Goal: Contribute content: Add original content to the website for others to see

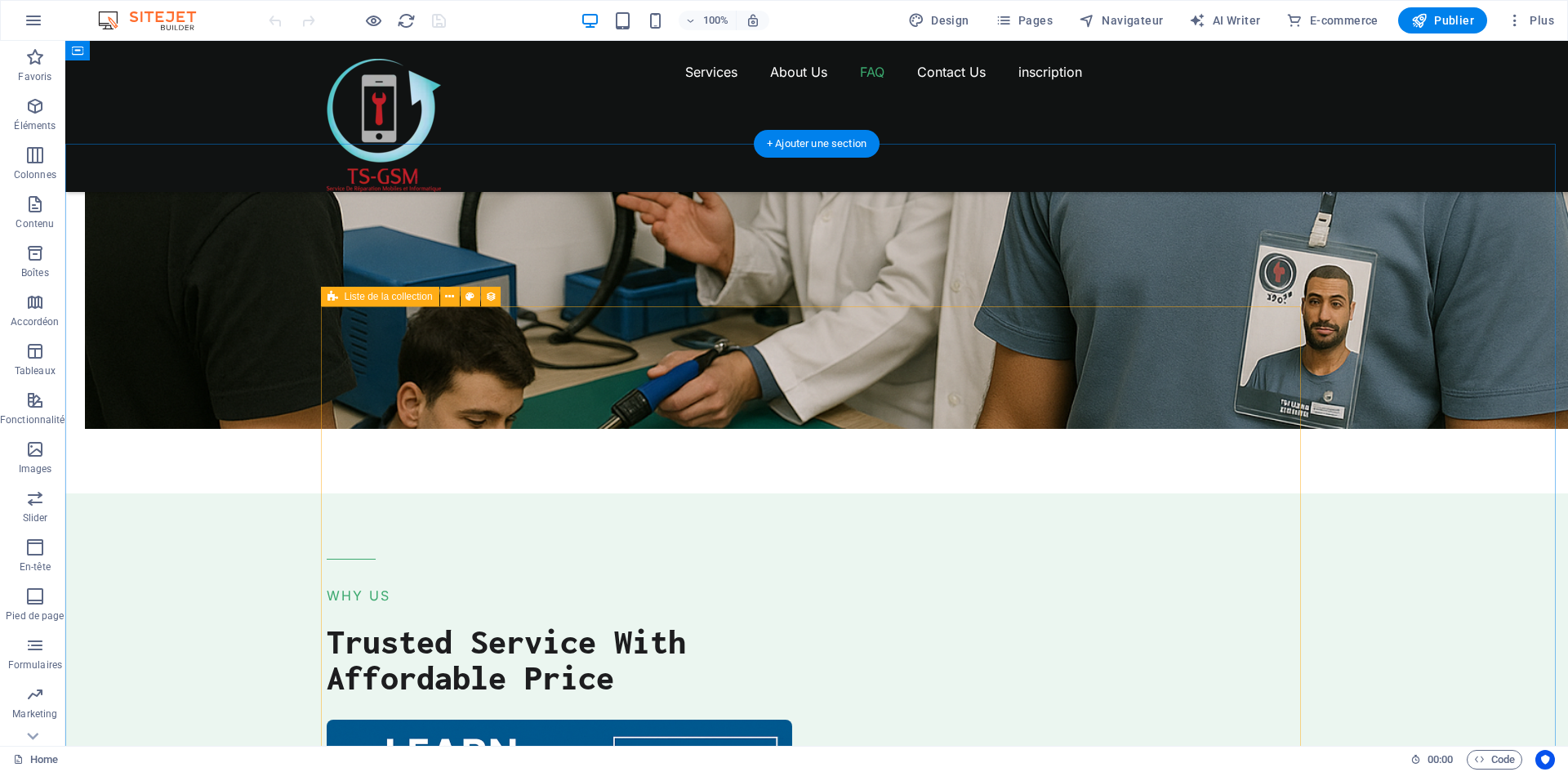
scroll to position [3921, 0]
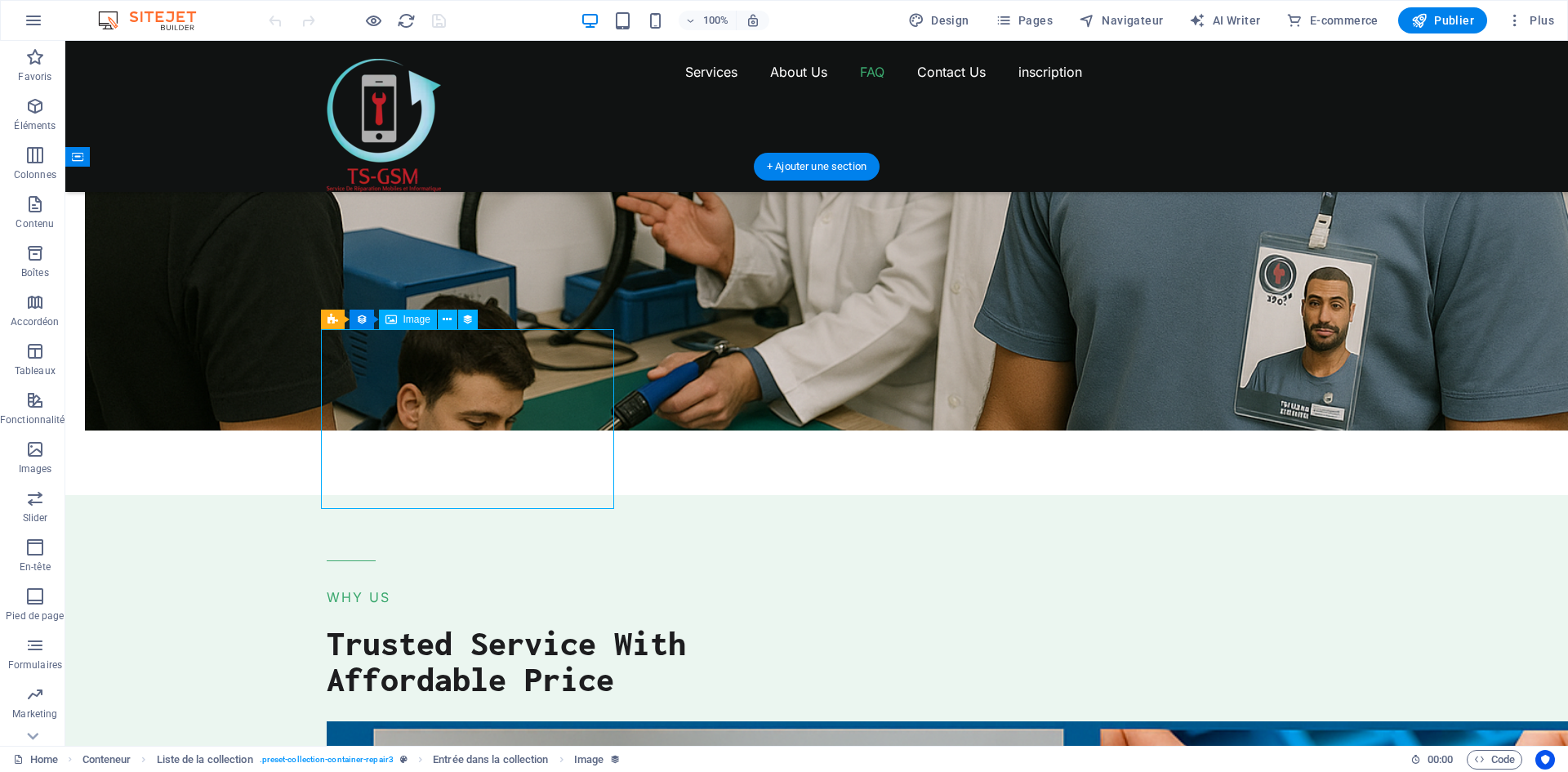
select select "vw"
select select "px"
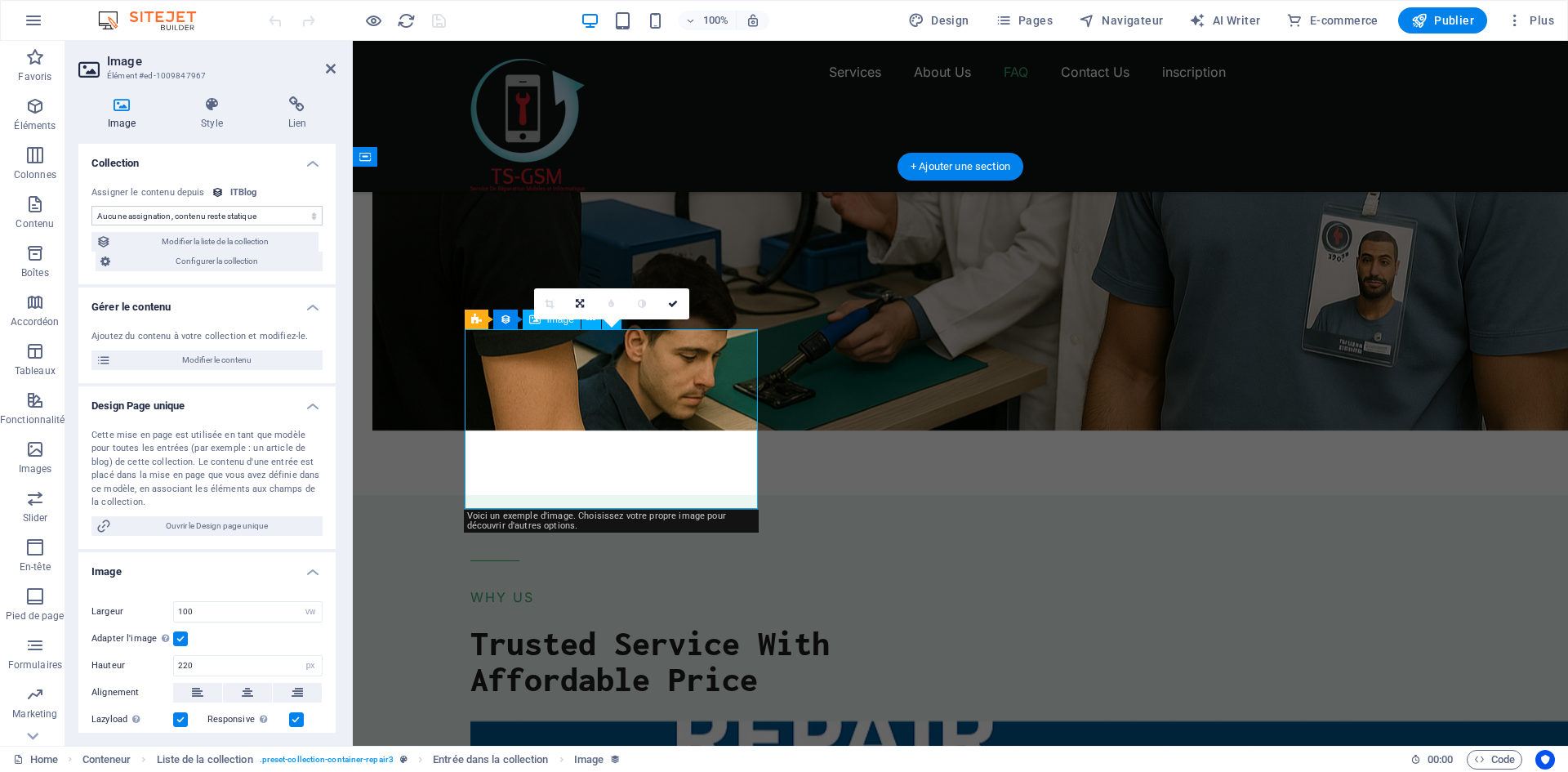
select select "itblog-image"
click at [481, 322] on icon at bounding box center [476, 319] width 10 height 19
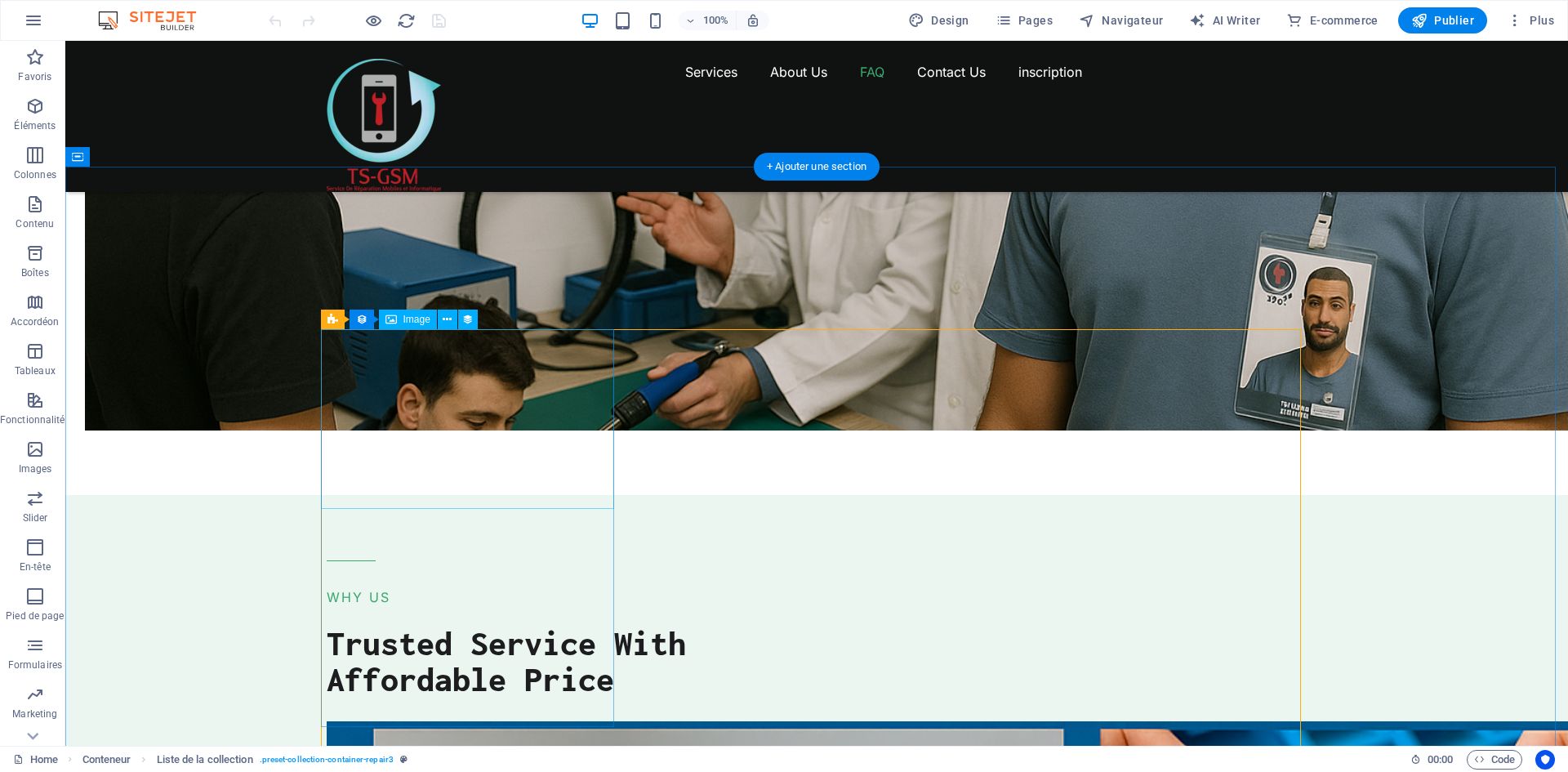
select select "itblog-image"
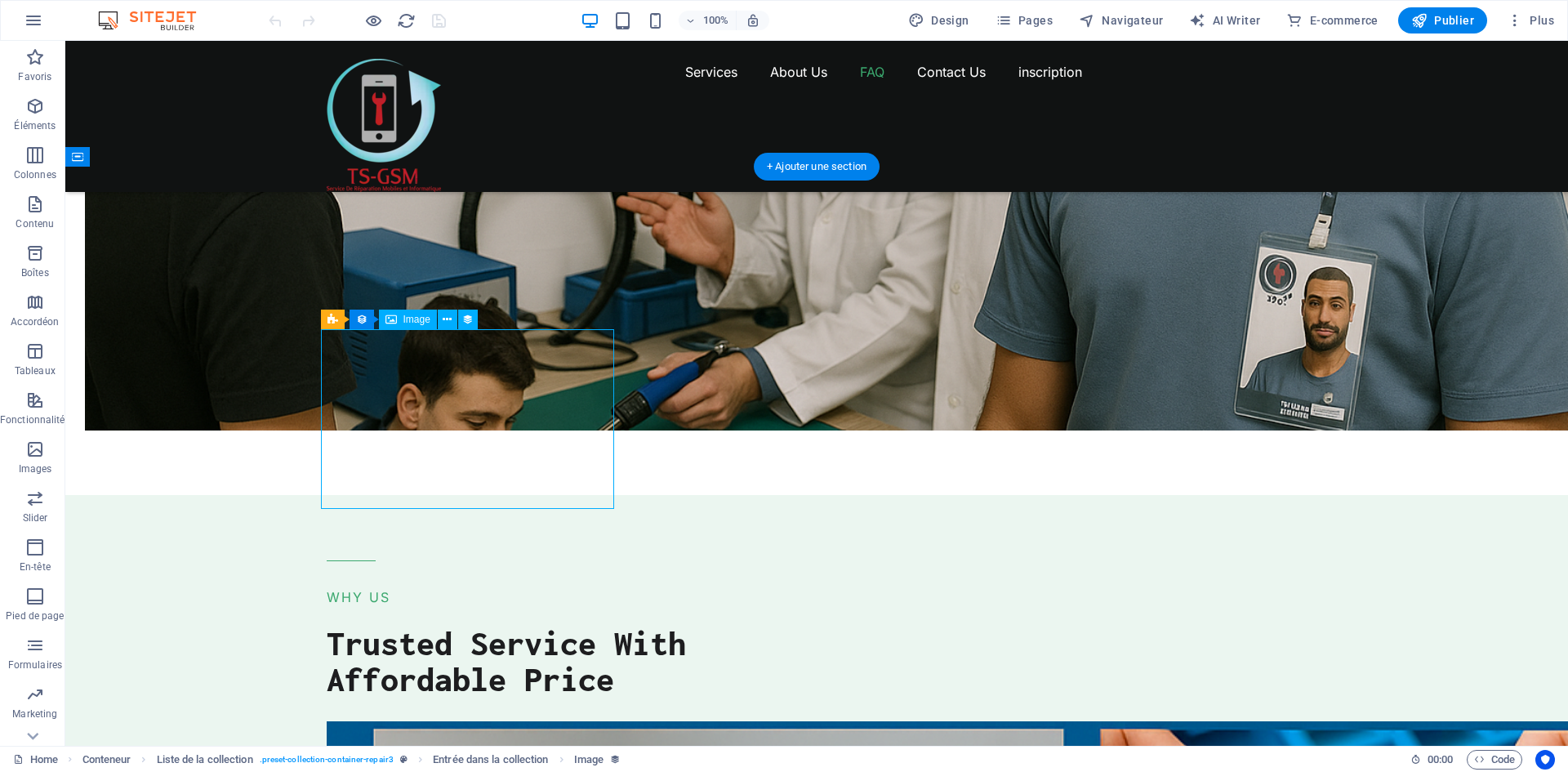
select select "vw"
select select "px"
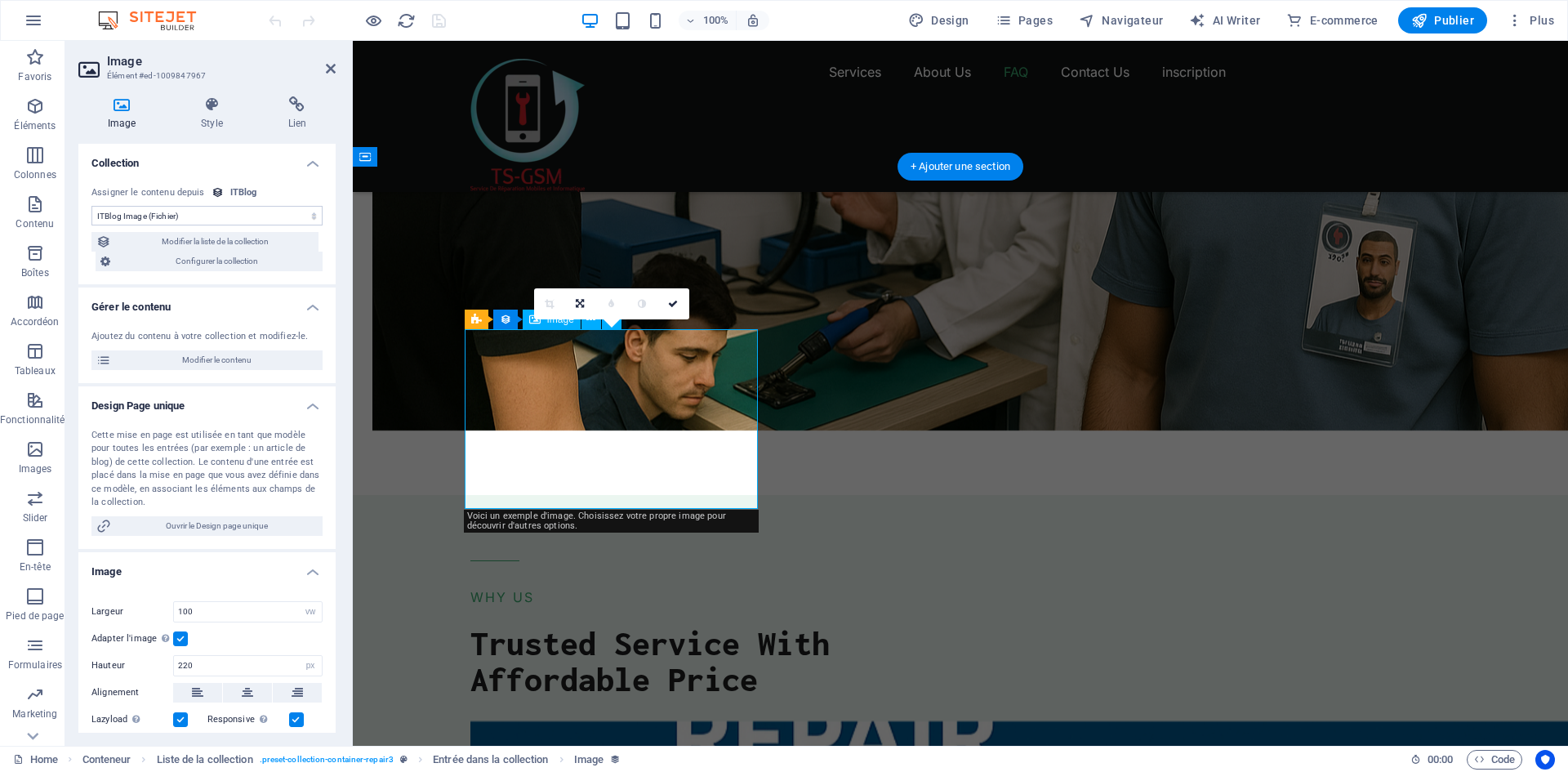
click at [116, 104] on icon at bounding box center [121, 105] width 86 height 17
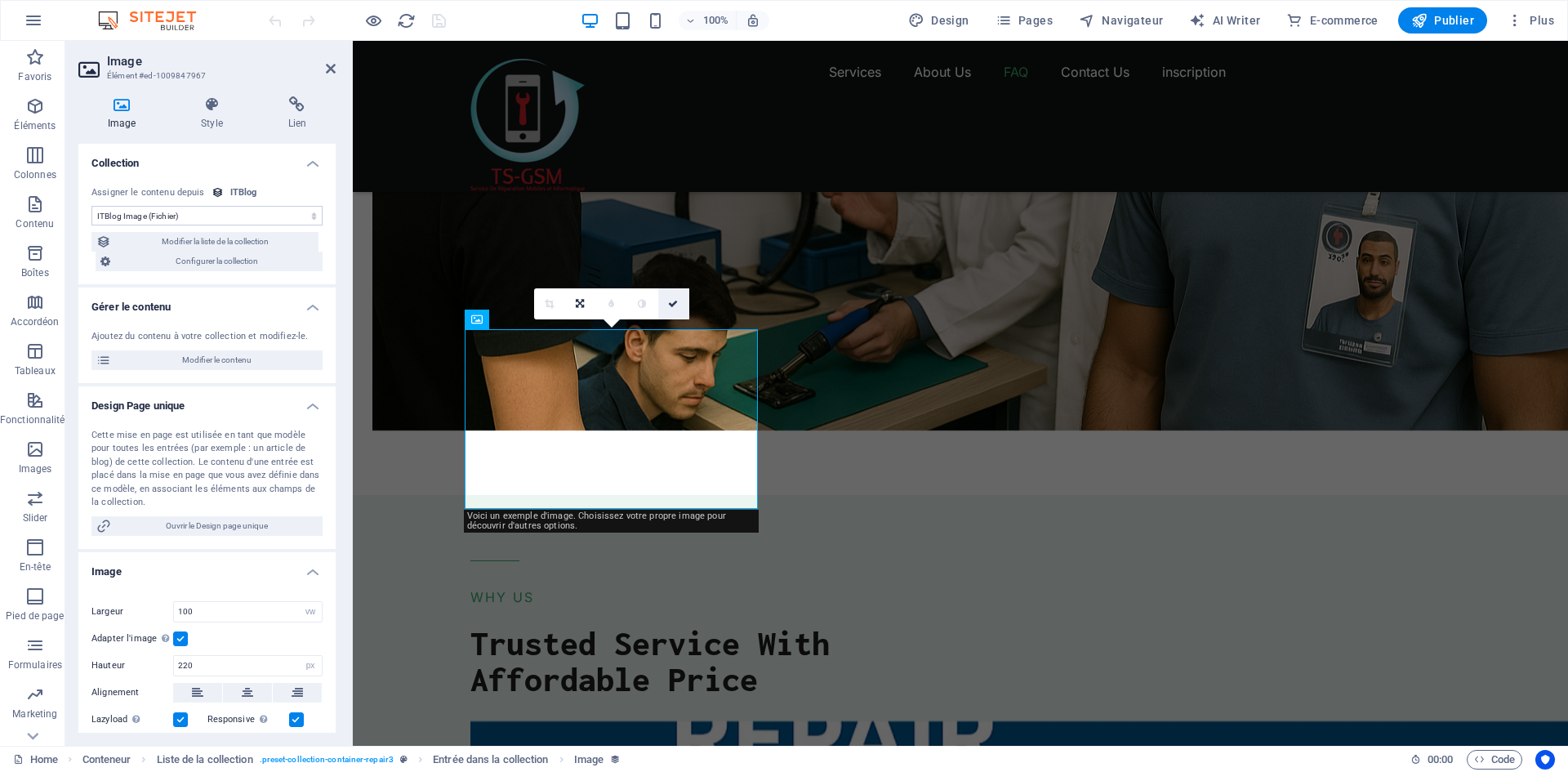
click at [672, 307] on icon at bounding box center [672, 303] width 10 height 10
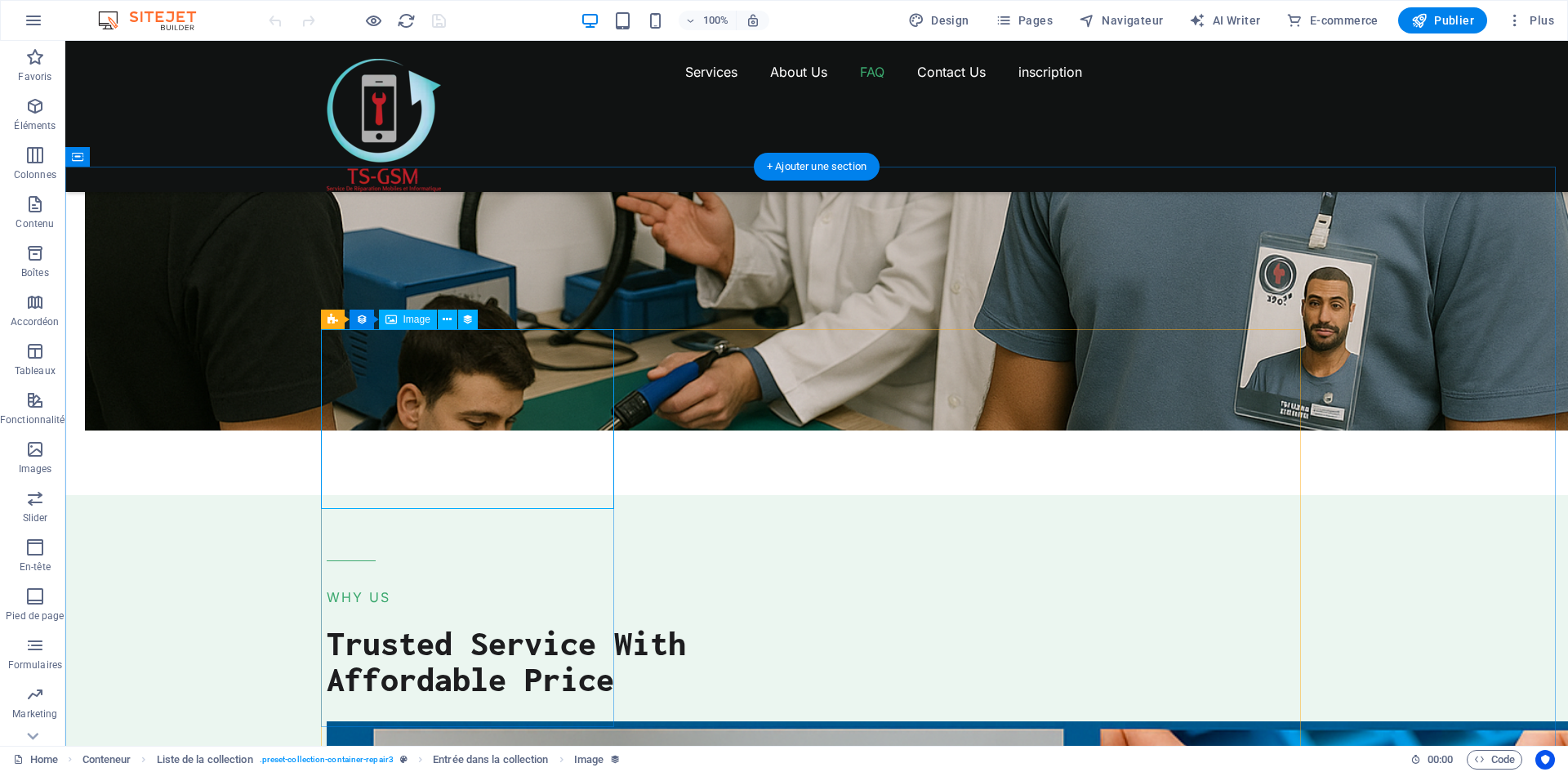
select select "itblog-image"
select select "vw"
select select "px"
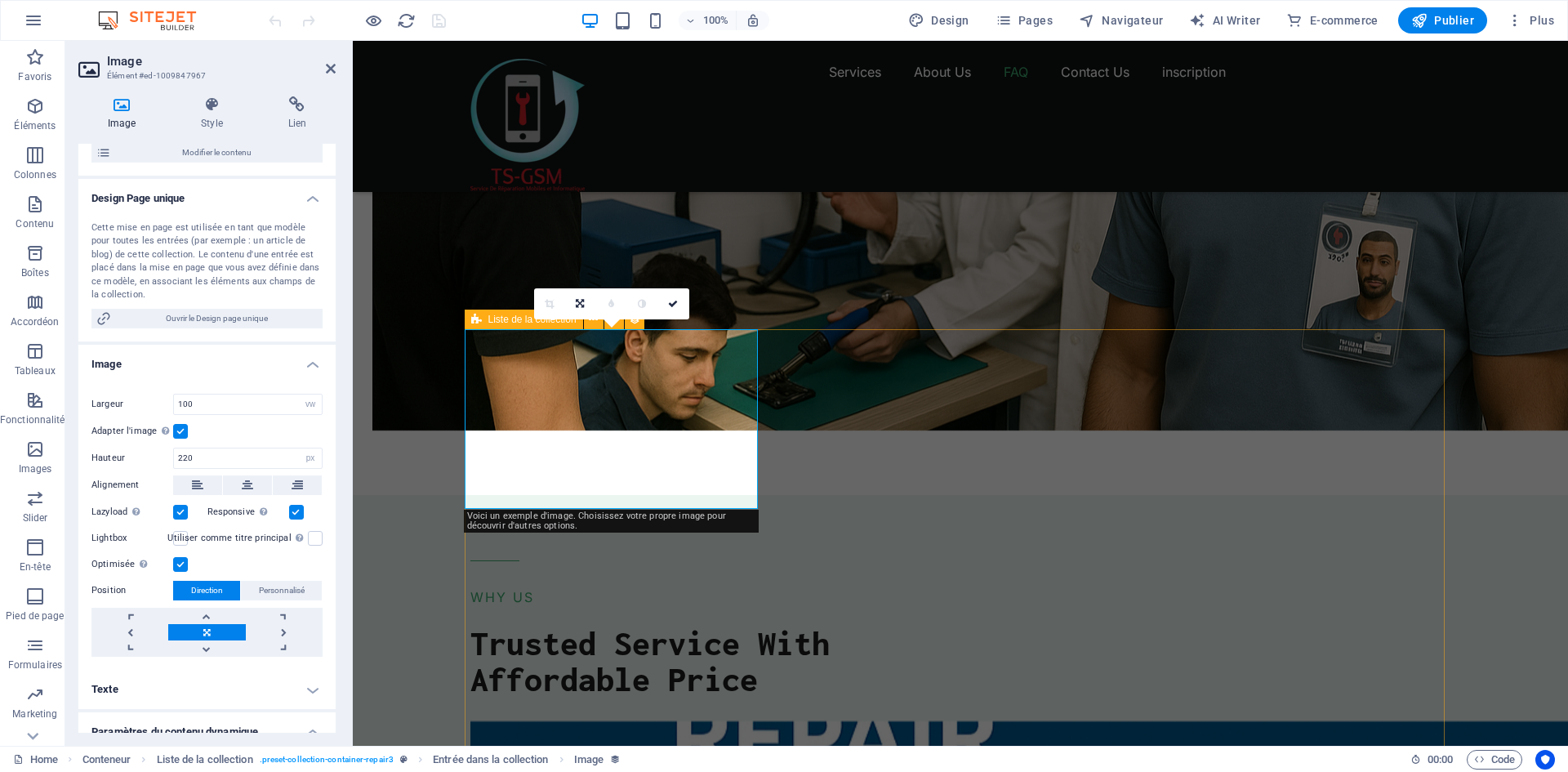
scroll to position [328, 0]
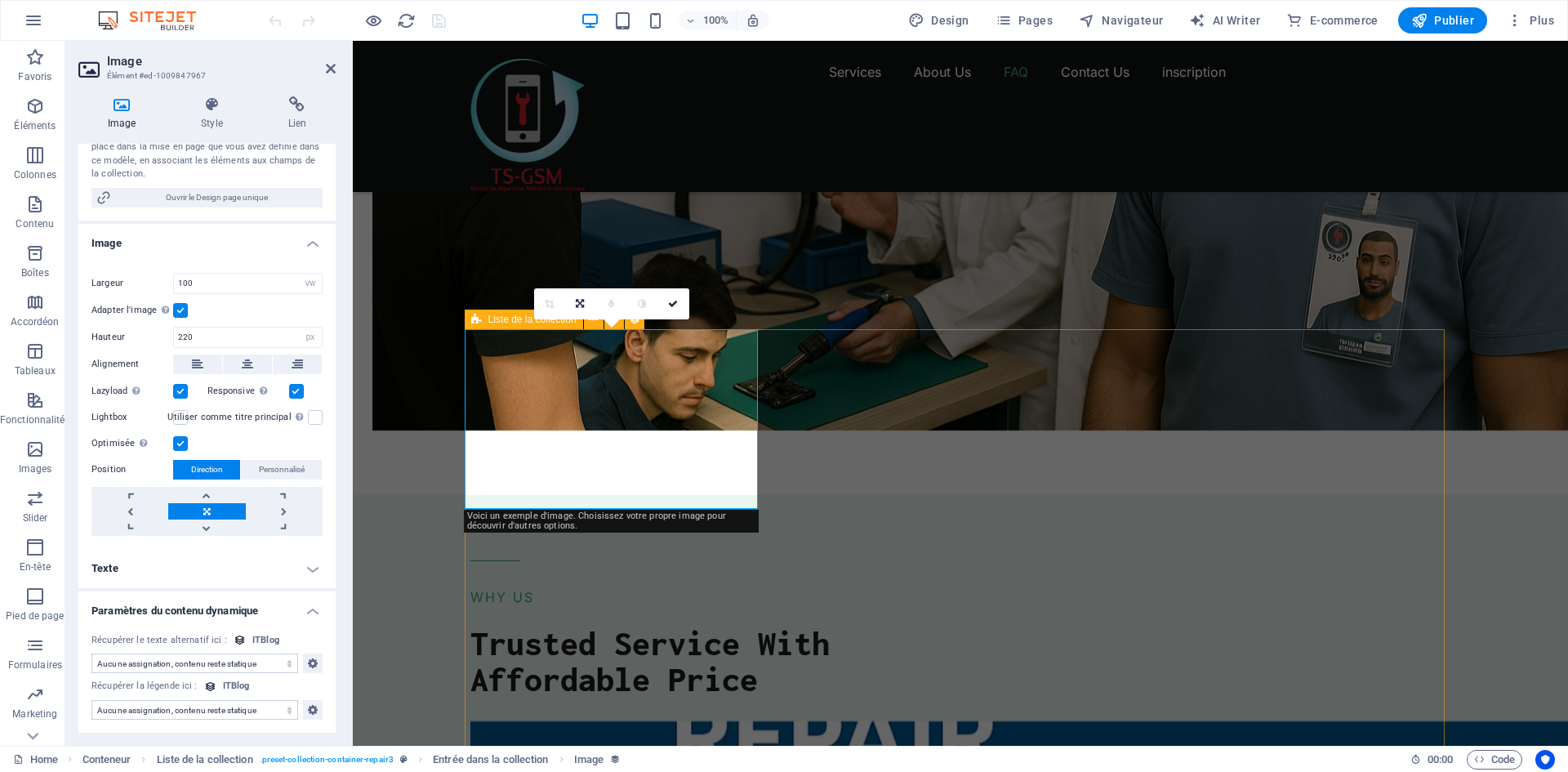
click at [131, 115] on h4 "Image" at bounding box center [125, 113] width 93 height 34
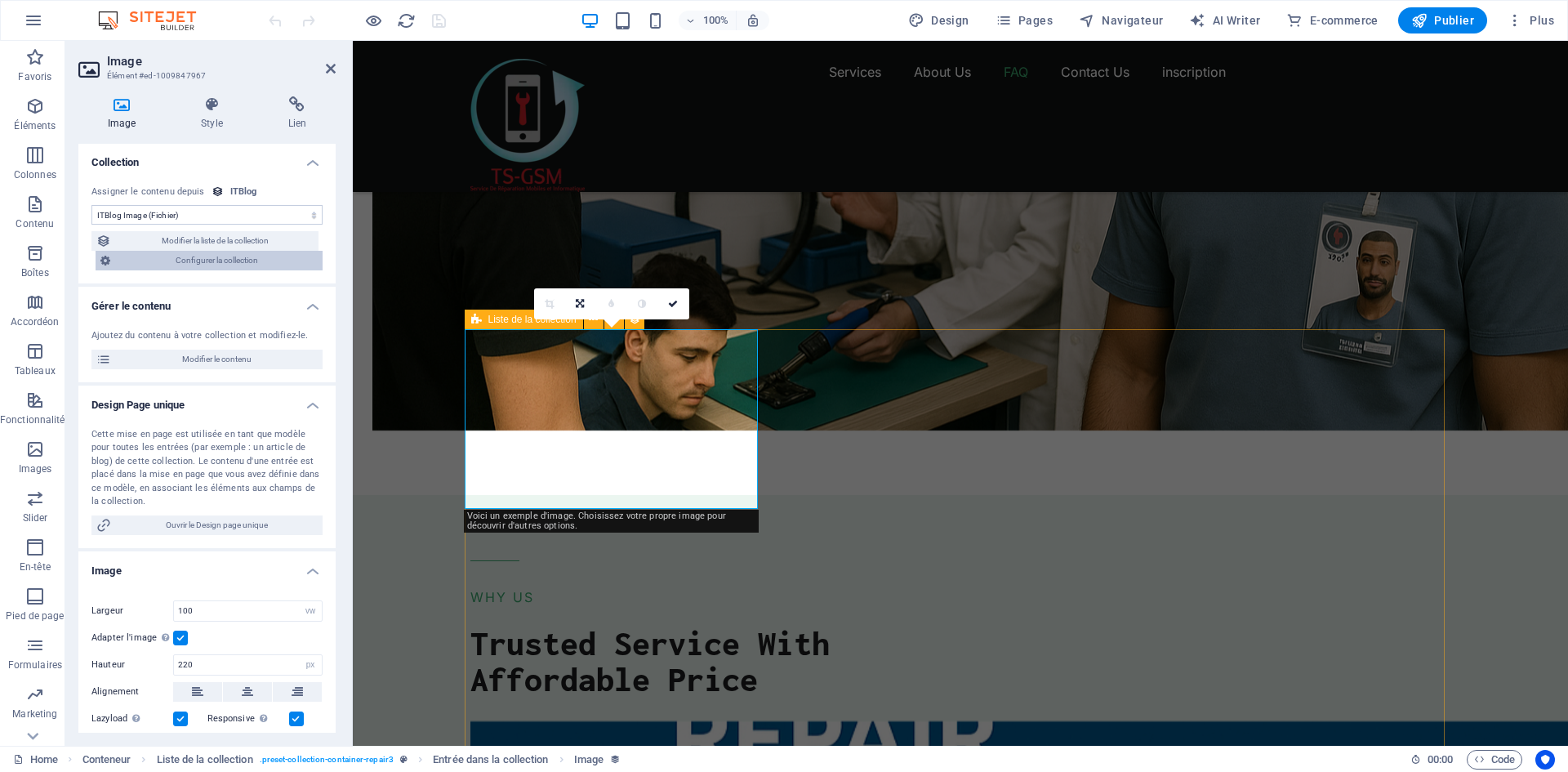
scroll to position [0, 0]
click at [258, 212] on select "Aucune assignation, contenu reste statique Créé le (Date) Mis à jour le (Date) …" at bounding box center [206, 215] width 231 height 19
click at [91, 206] on select "Aucune assignation, contenu reste statique Créé le (Date) Mis à jour le (Date) …" at bounding box center [206, 215] width 231 height 19
click at [129, 115] on h4 "Image" at bounding box center [125, 113] width 93 height 34
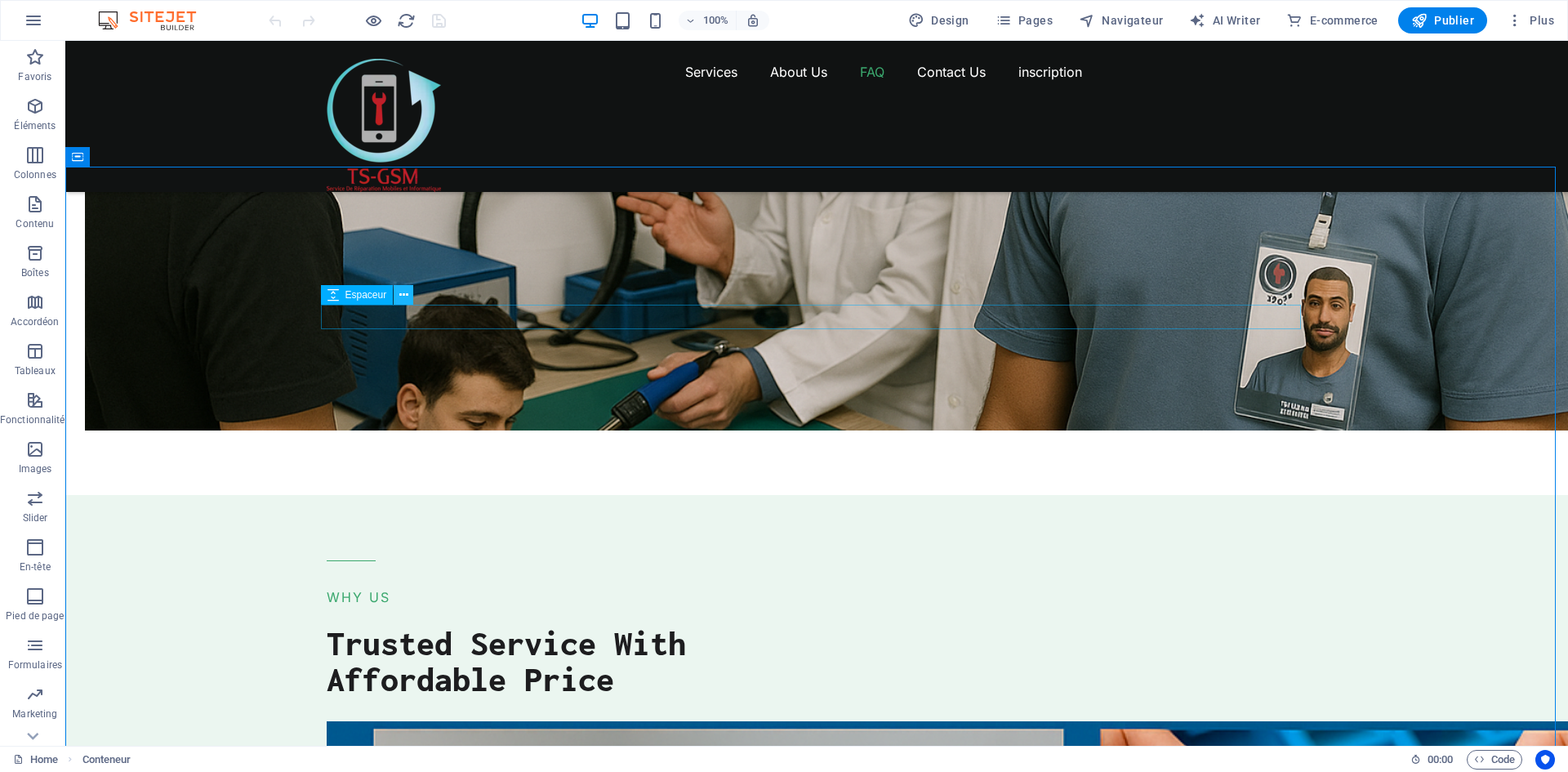
click at [409, 293] on button at bounding box center [403, 295] width 19 height 19
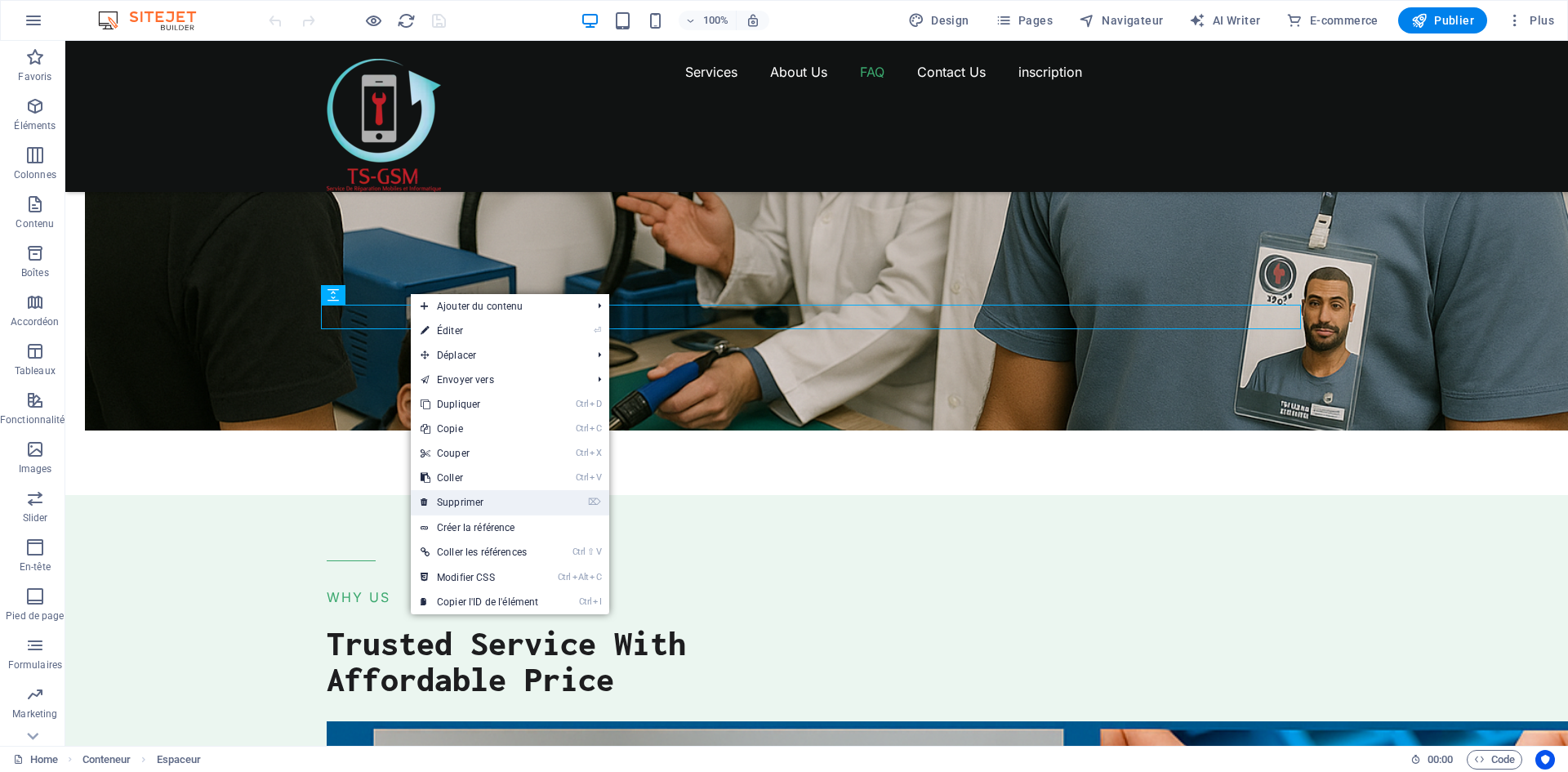
click at [492, 495] on link "⌦ Supprimer" at bounding box center [479, 502] width 137 height 24
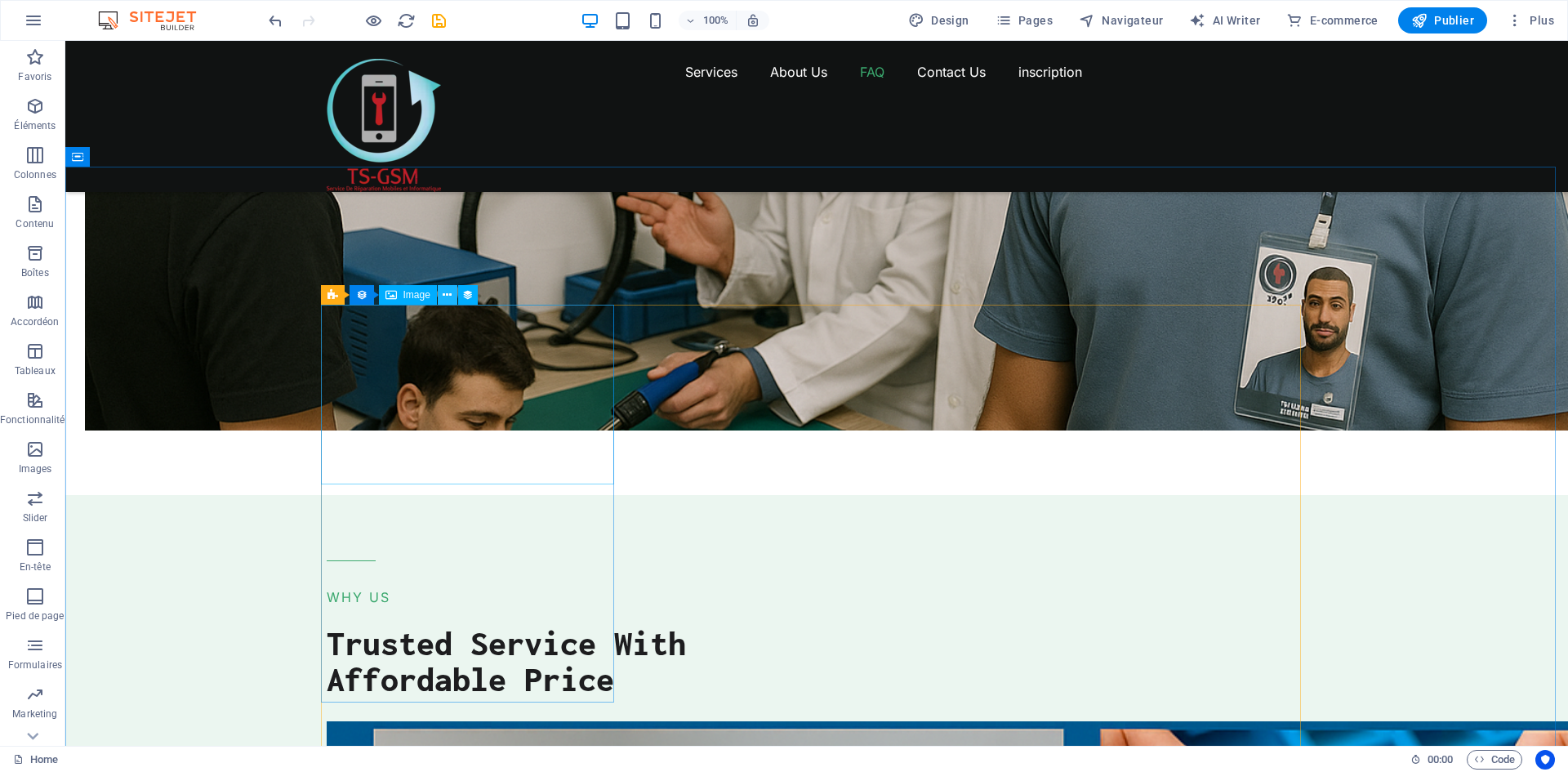
click at [450, 294] on icon at bounding box center [447, 295] width 9 height 17
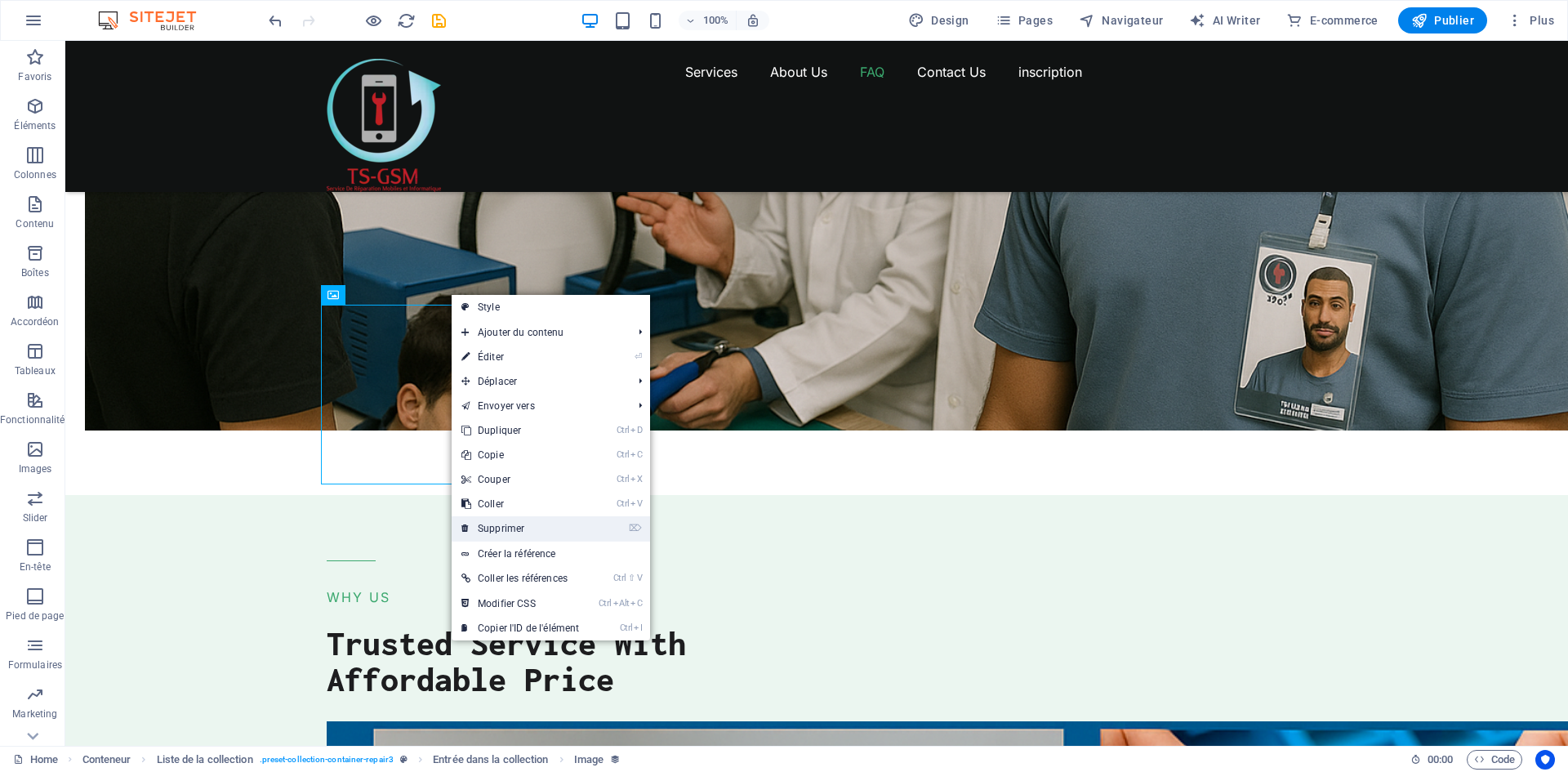
click at [499, 525] on link "⌦ Supprimer" at bounding box center [519, 528] width 137 height 24
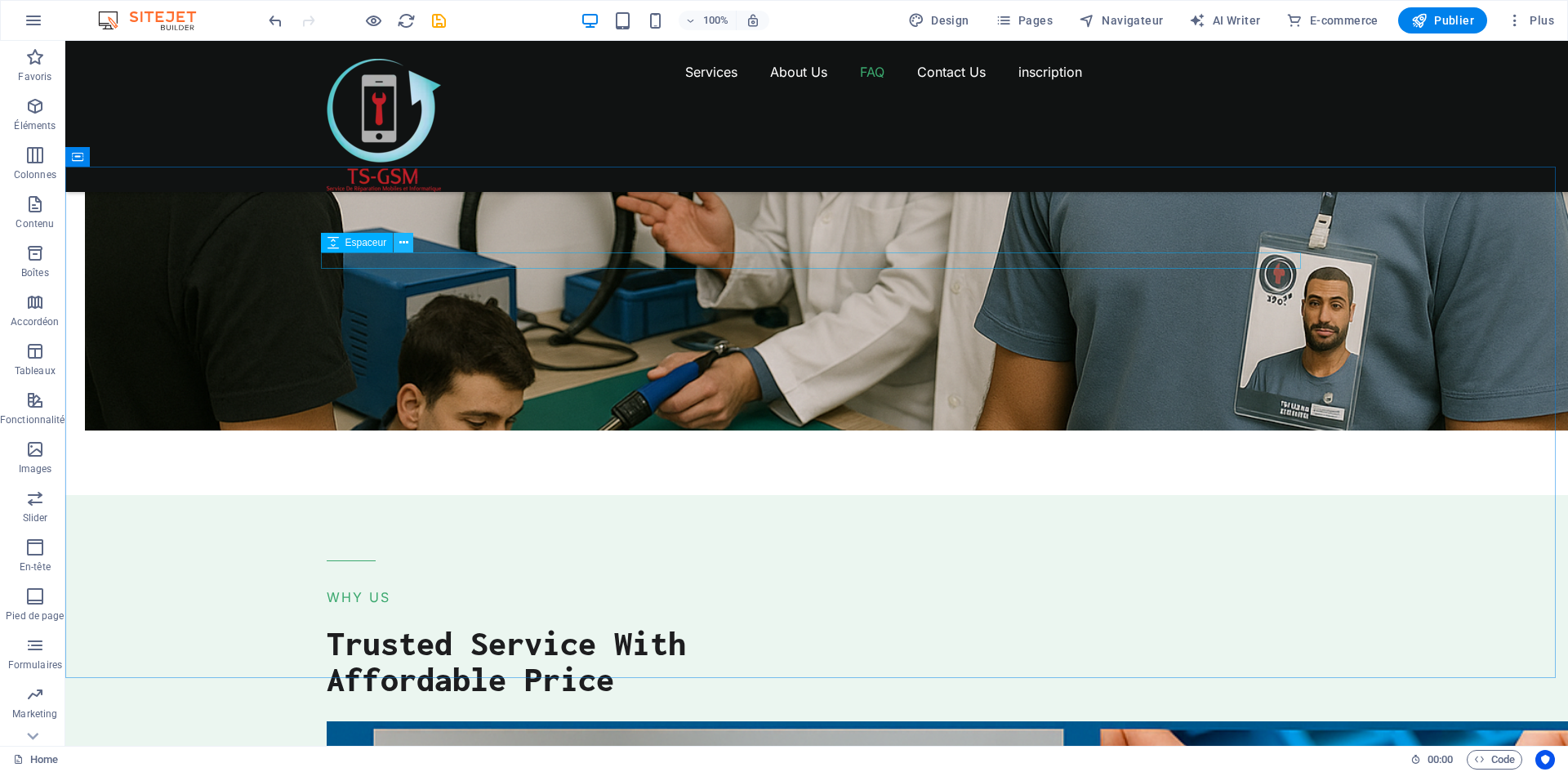
click at [401, 240] on icon at bounding box center [403, 243] width 9 height 17
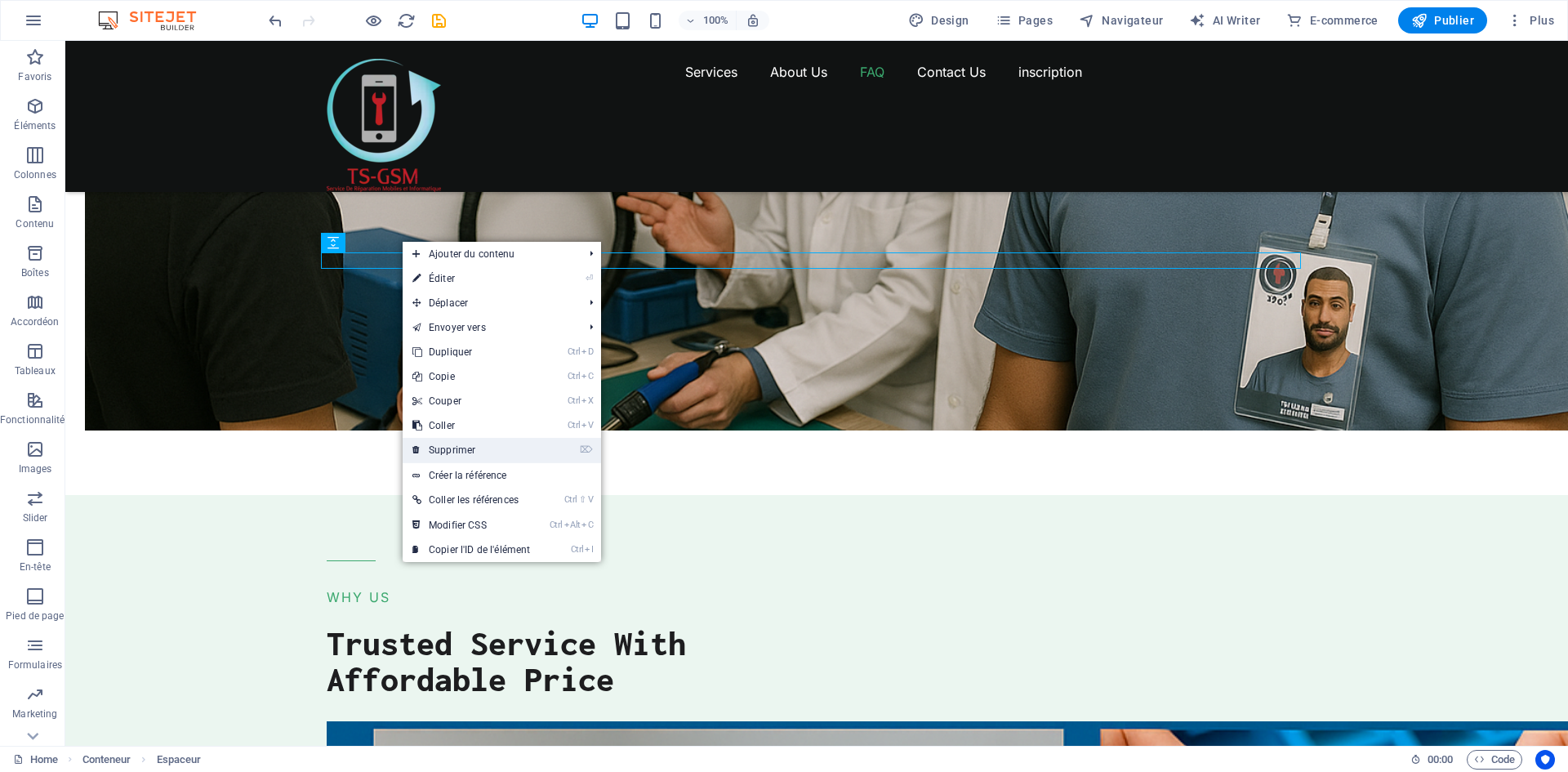
click at [479, 445] on link "⌦ Supprimer" at bounding box center [470, 450] width 137 height 24
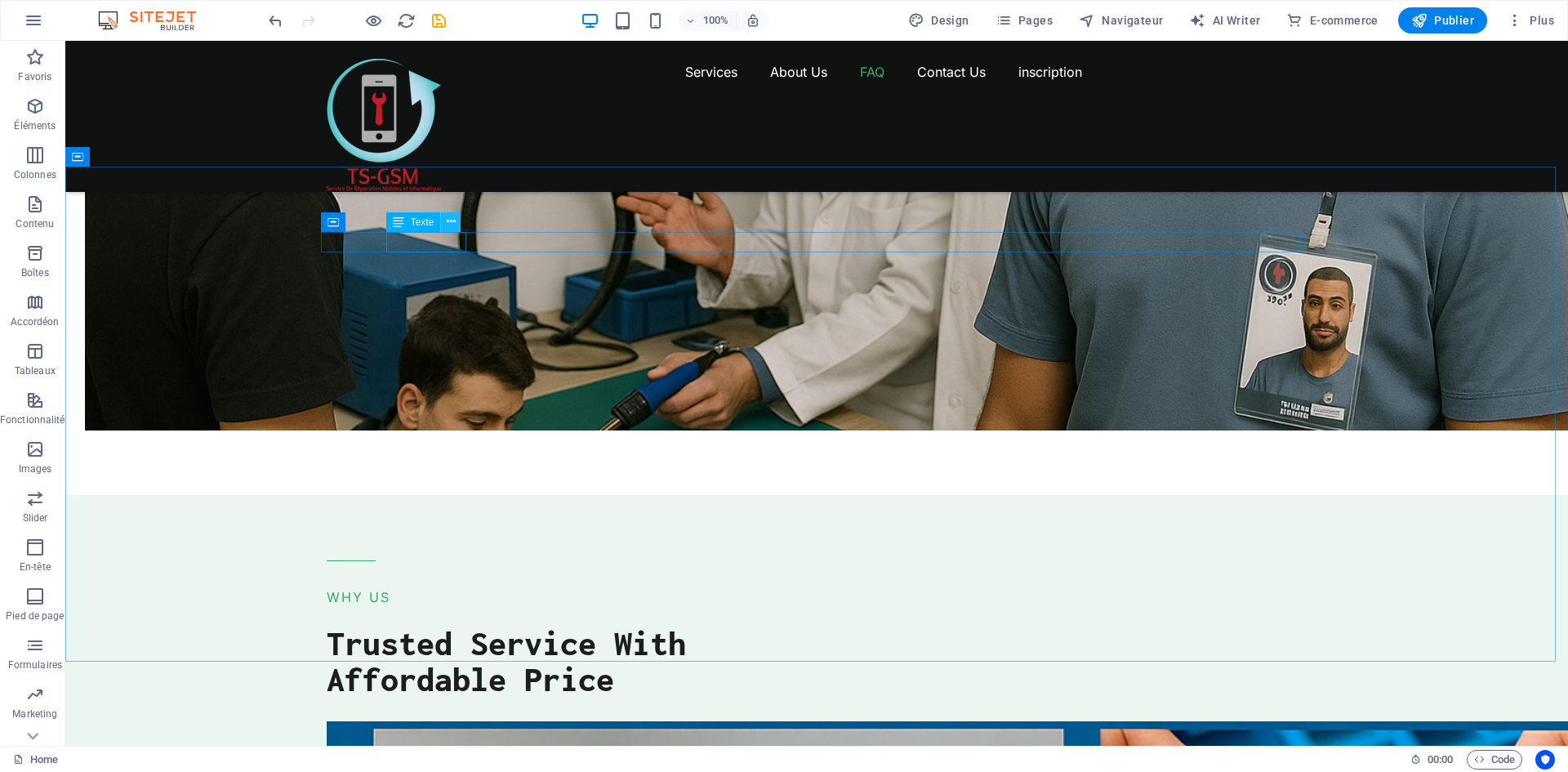
click at [447, 228] on icon at bounding box center [451, 222] width 9 height 17
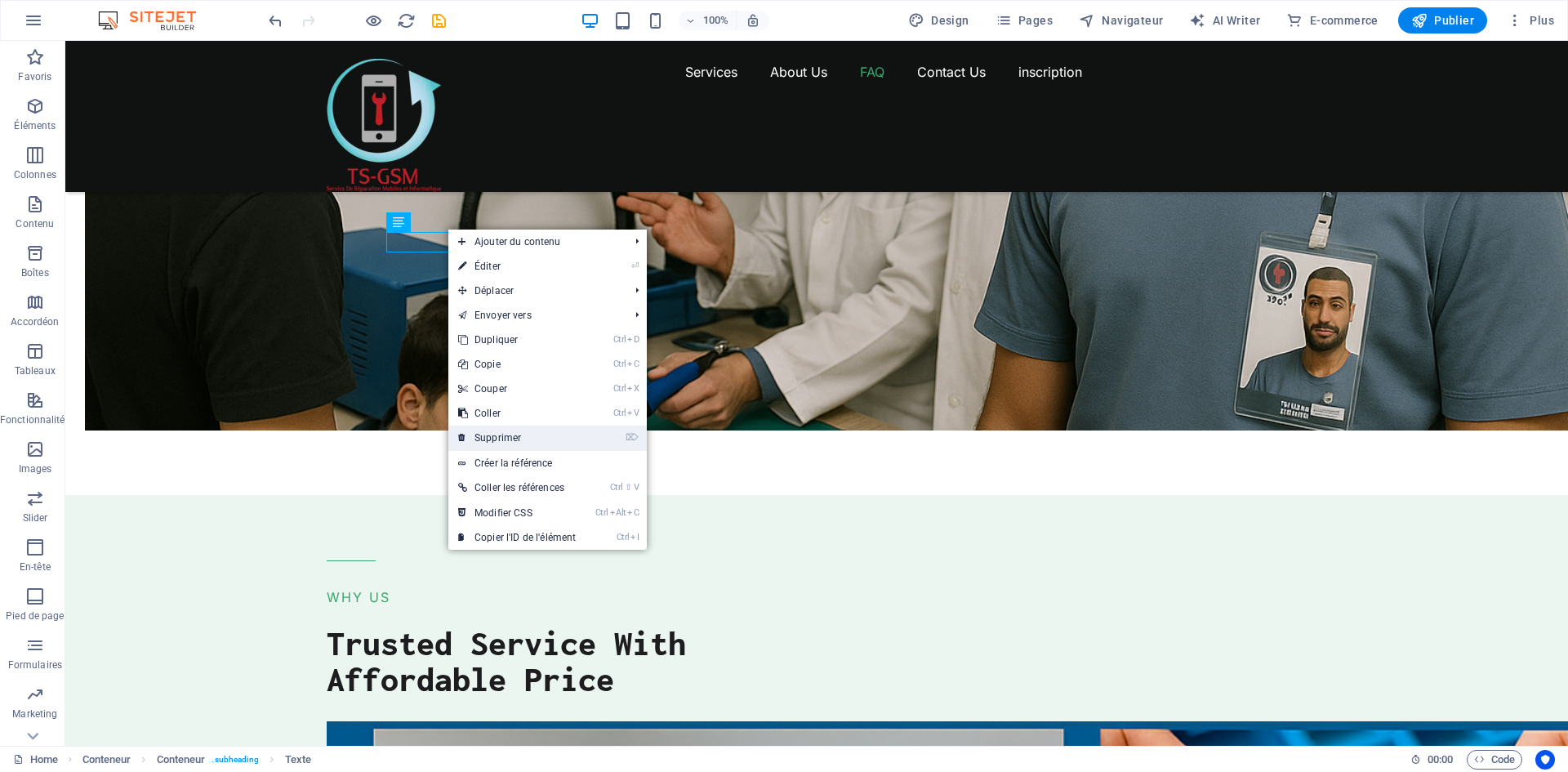
click at [510, 438] on link "⌦ Supprimer" at bounding box center [517, 437] width 137 height 24
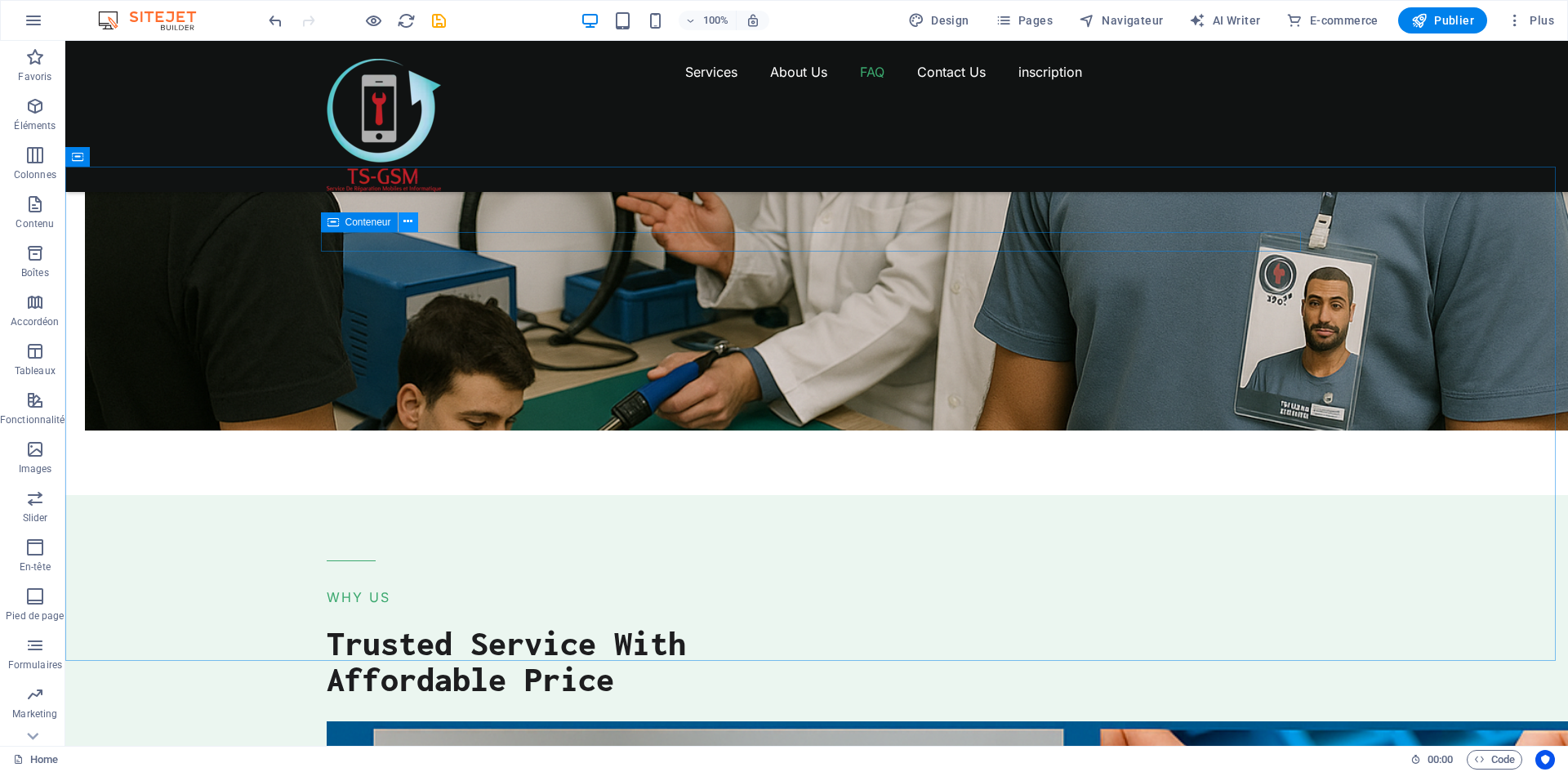
click at [411, 222] on icon at bounding box center [408, 222] width 9 height 17
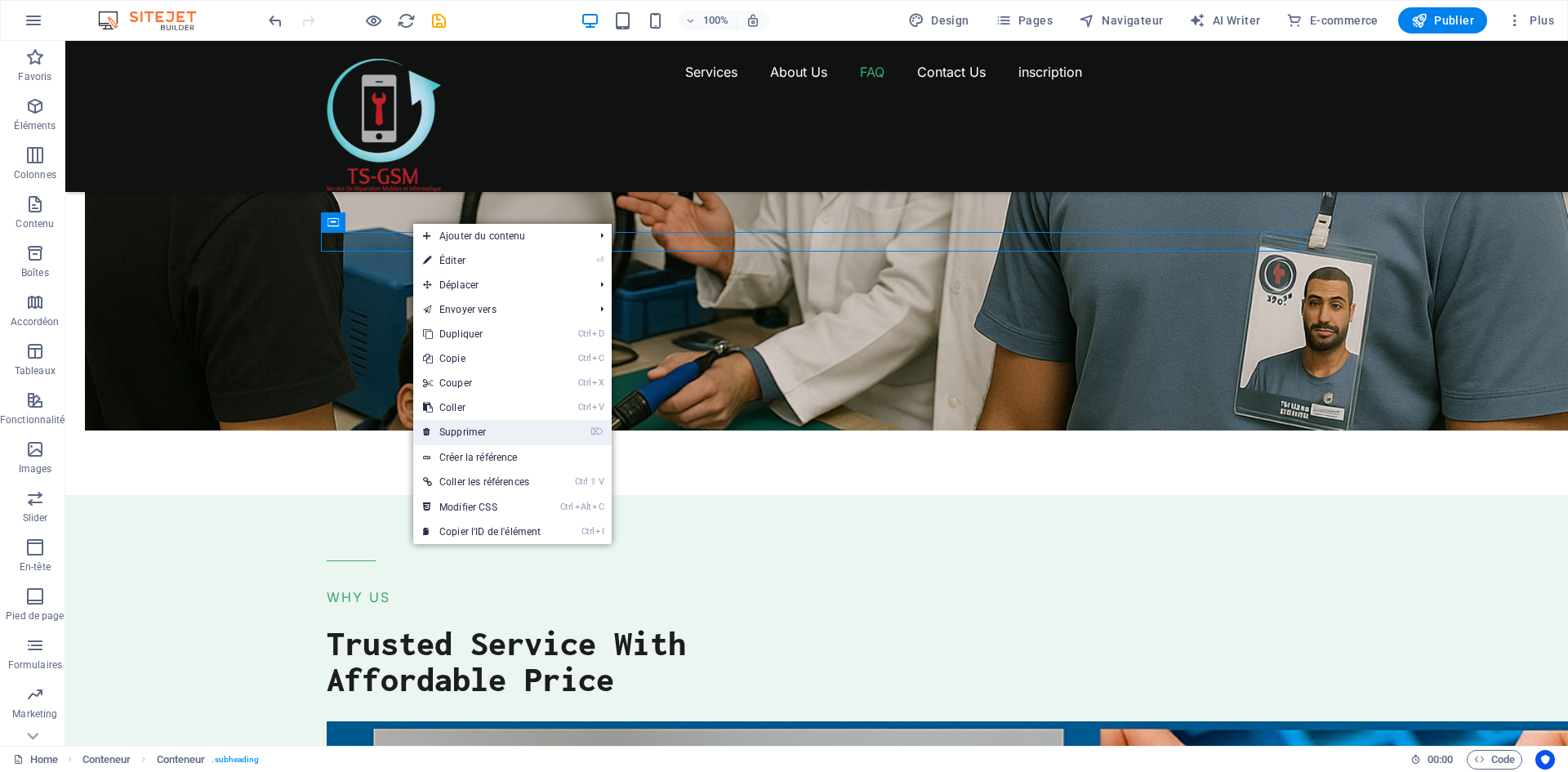
click at [464, 425] on link "⌦ Supprimer" at bounding box center [481, 432] width 137 height 24
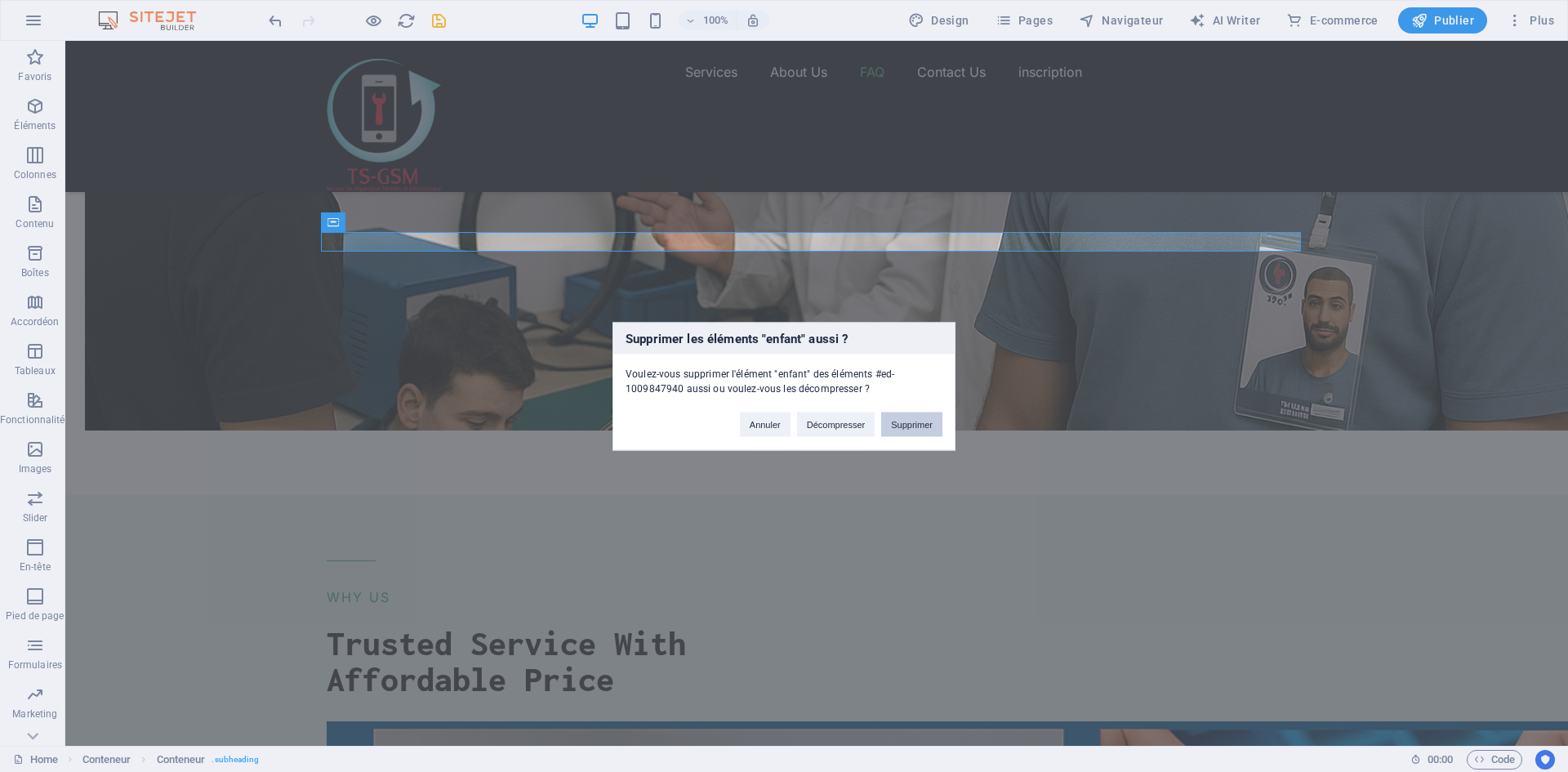
click at [921, 417] on button "Supprimer" at bounding box center [912, 423] width 61 height 24
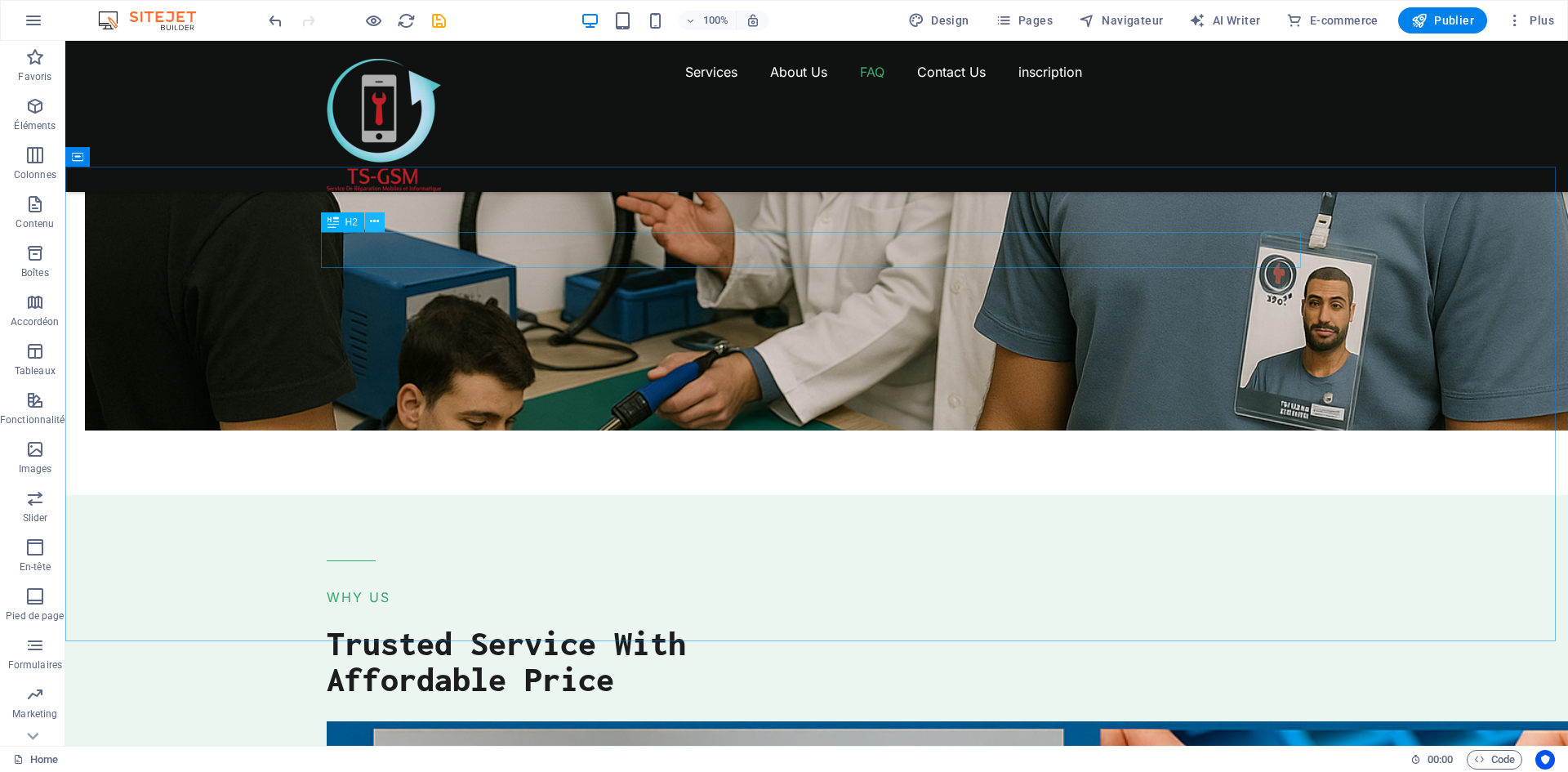
click at [381, 222] on button at bounding box center [375, 222] width 19 height 19
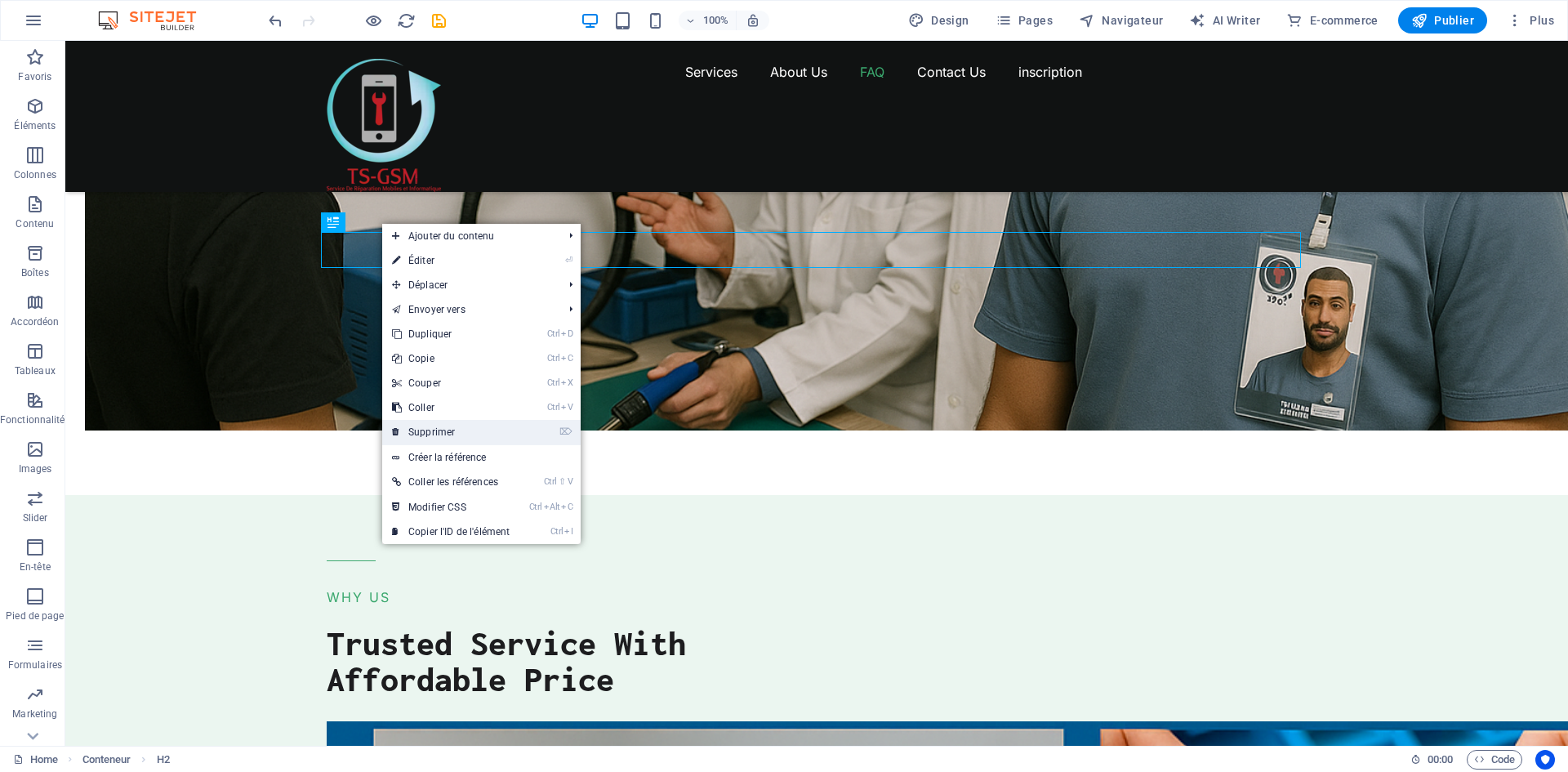
drag, startPoint x: 446, startPoint y: 429, endPoint x: 385, endPoint y: 387, distance: 74.1
click at [446, 429] on link "⌦ Supprimer" at bounding box center [450, 432] width 137 height 24
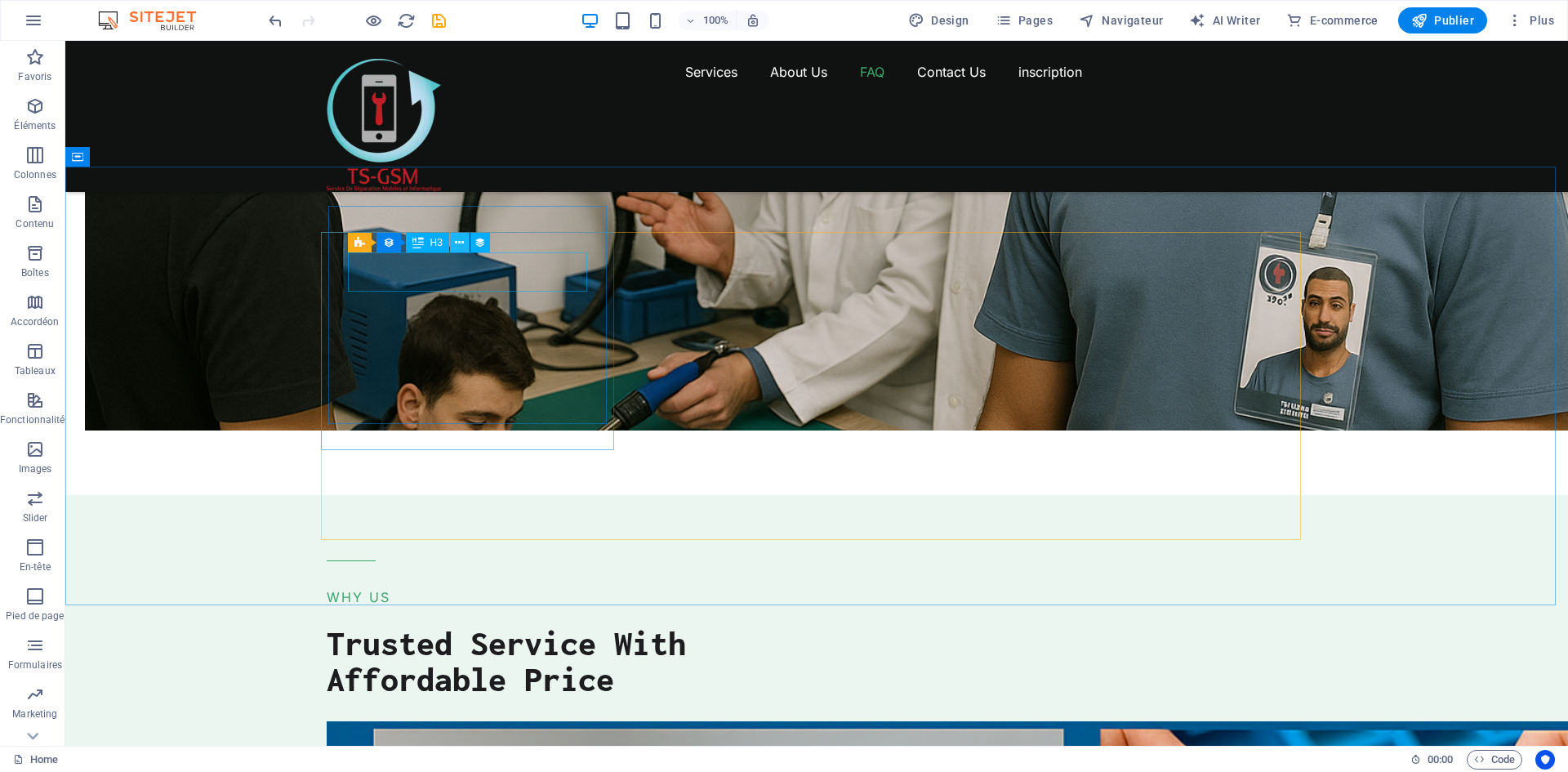
click at [460, 244] on icon at bounding box center [459, 243] width 9 height 17
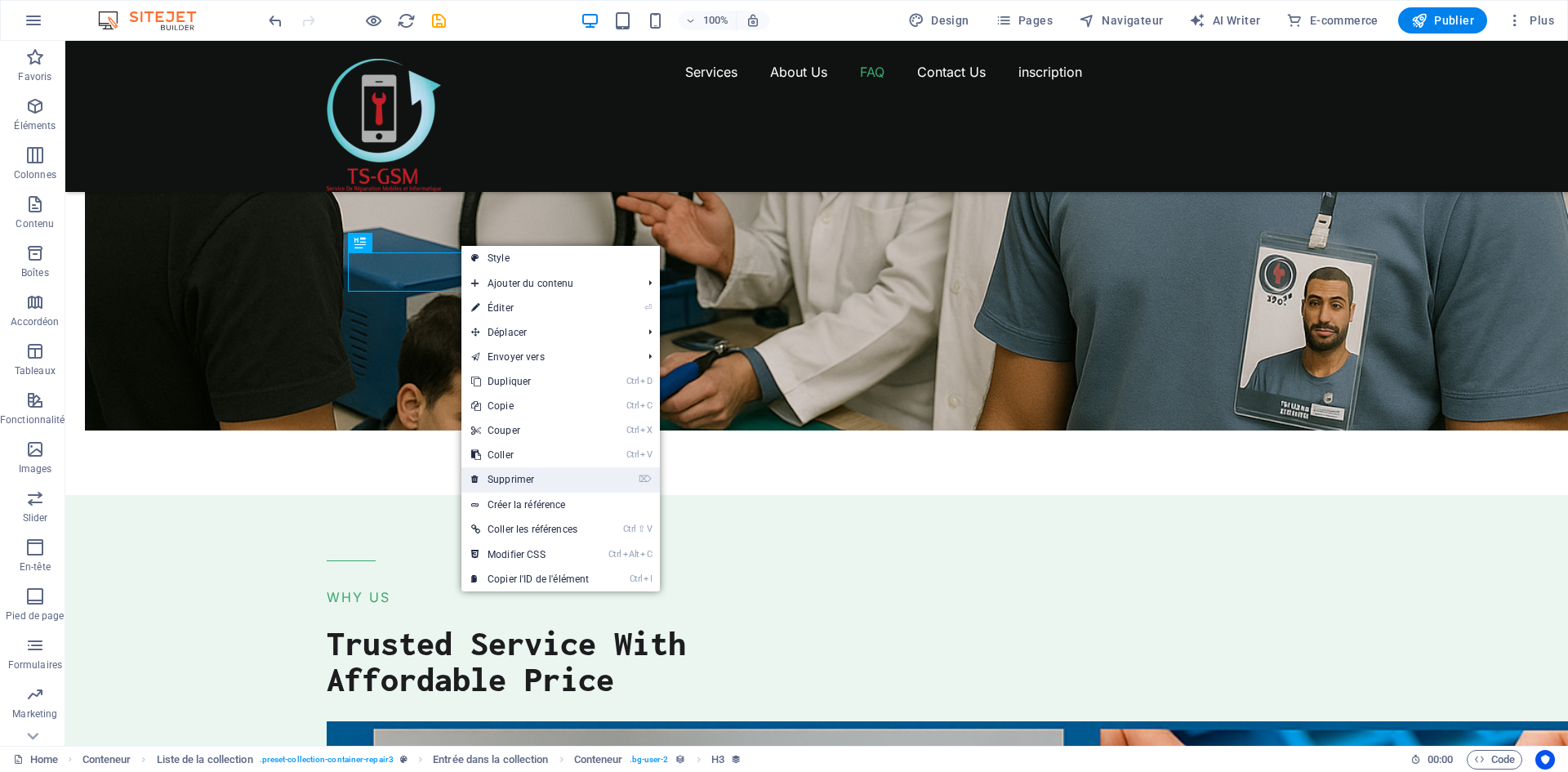
click at [517, 473] on link "⌦ Supprimer" at bounding box center [530, 479] width 137 height 24
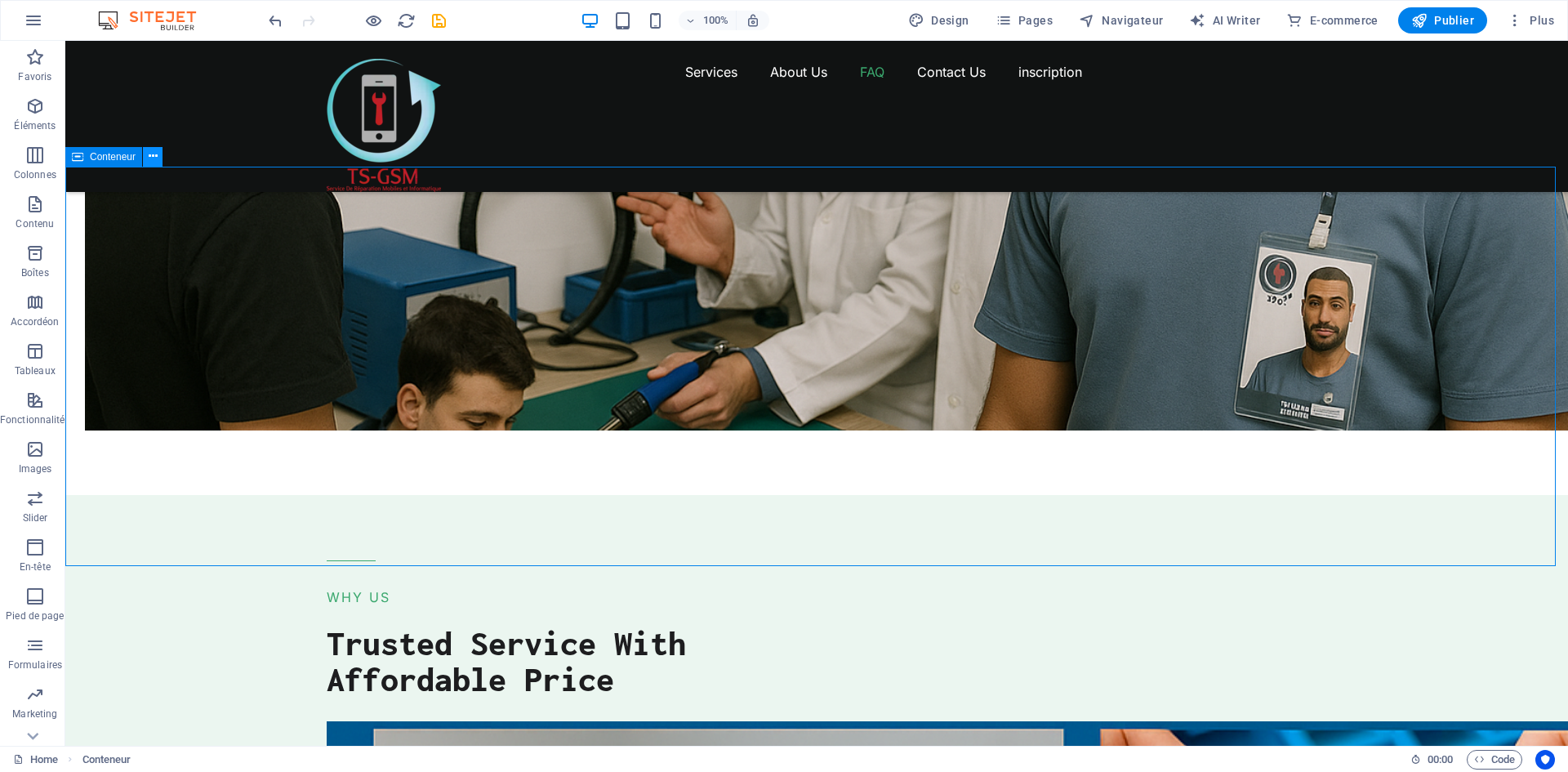
click at [154, 161] on icon at bounding box center [153, 157] width 9 height 17
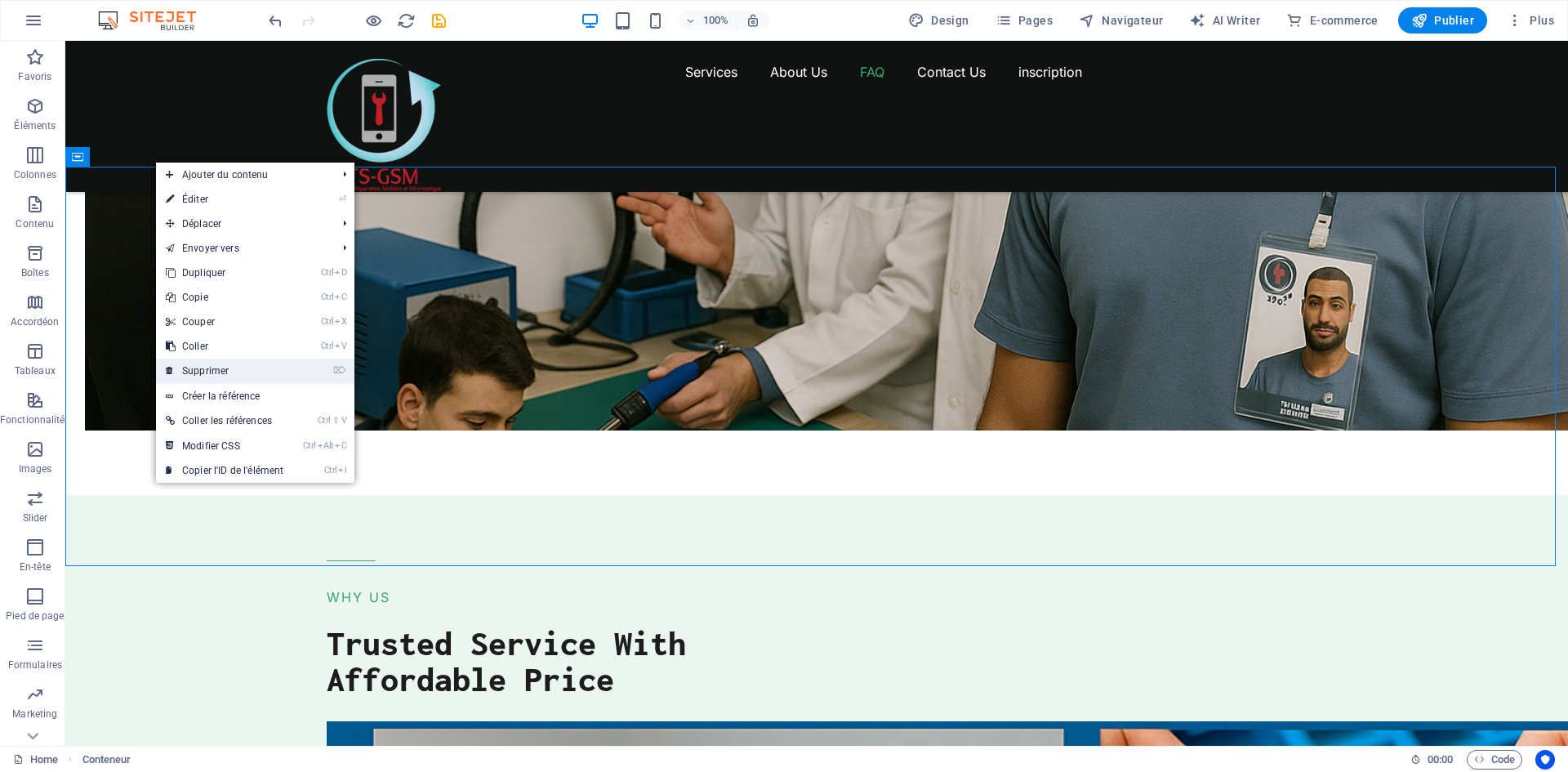
click at [206, 369] on link "⌦ Supprimer" at bounding box center [224, 371] width 137 height 24
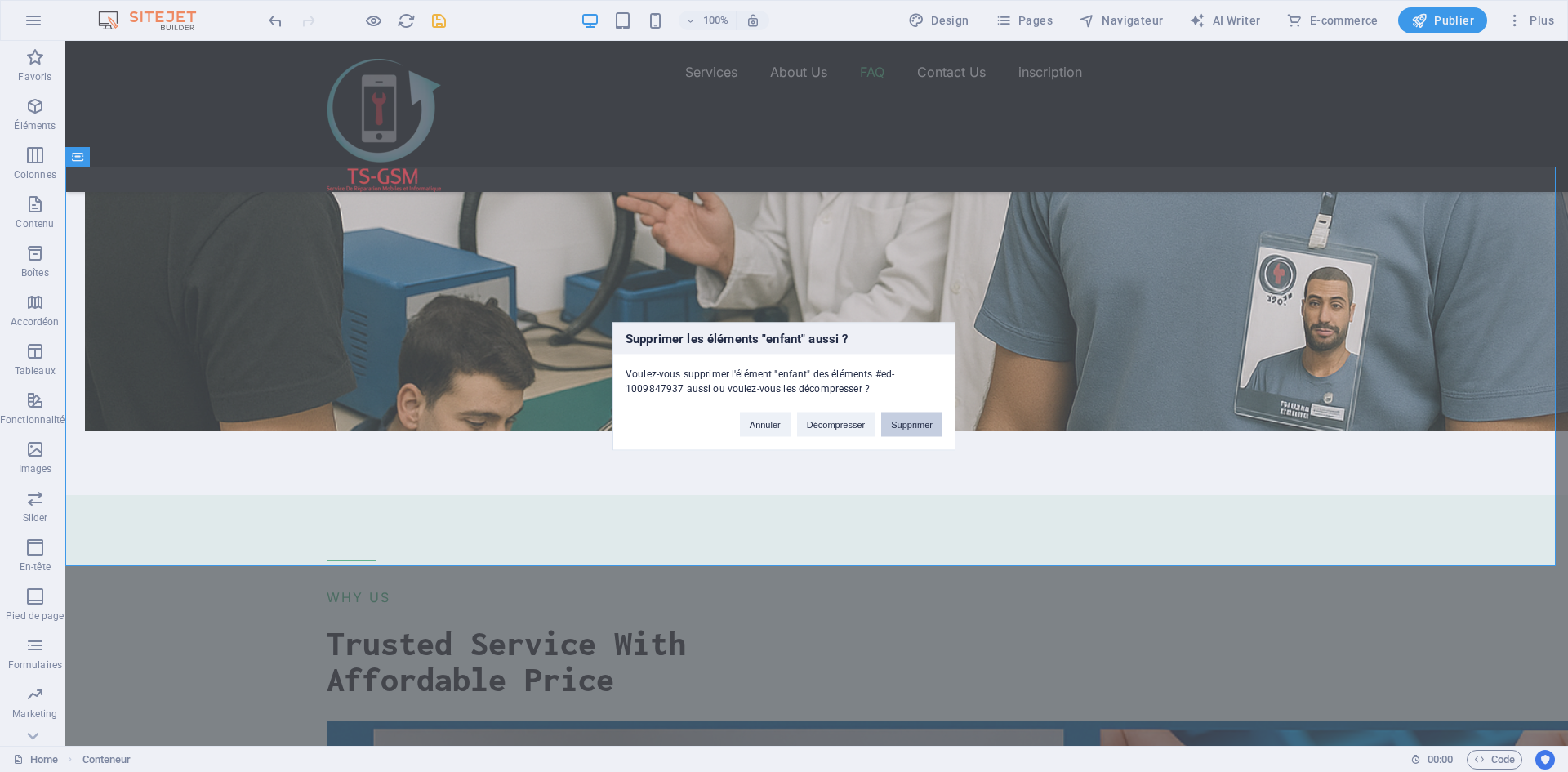
drag, startPoint x: 904, startPoint y: 427, endPoint x: 841, endPoint y: 386, distance: 75.2
click at [904, 427] on button "Supprimer" at bounding box center [912, 423] width 61 height 24
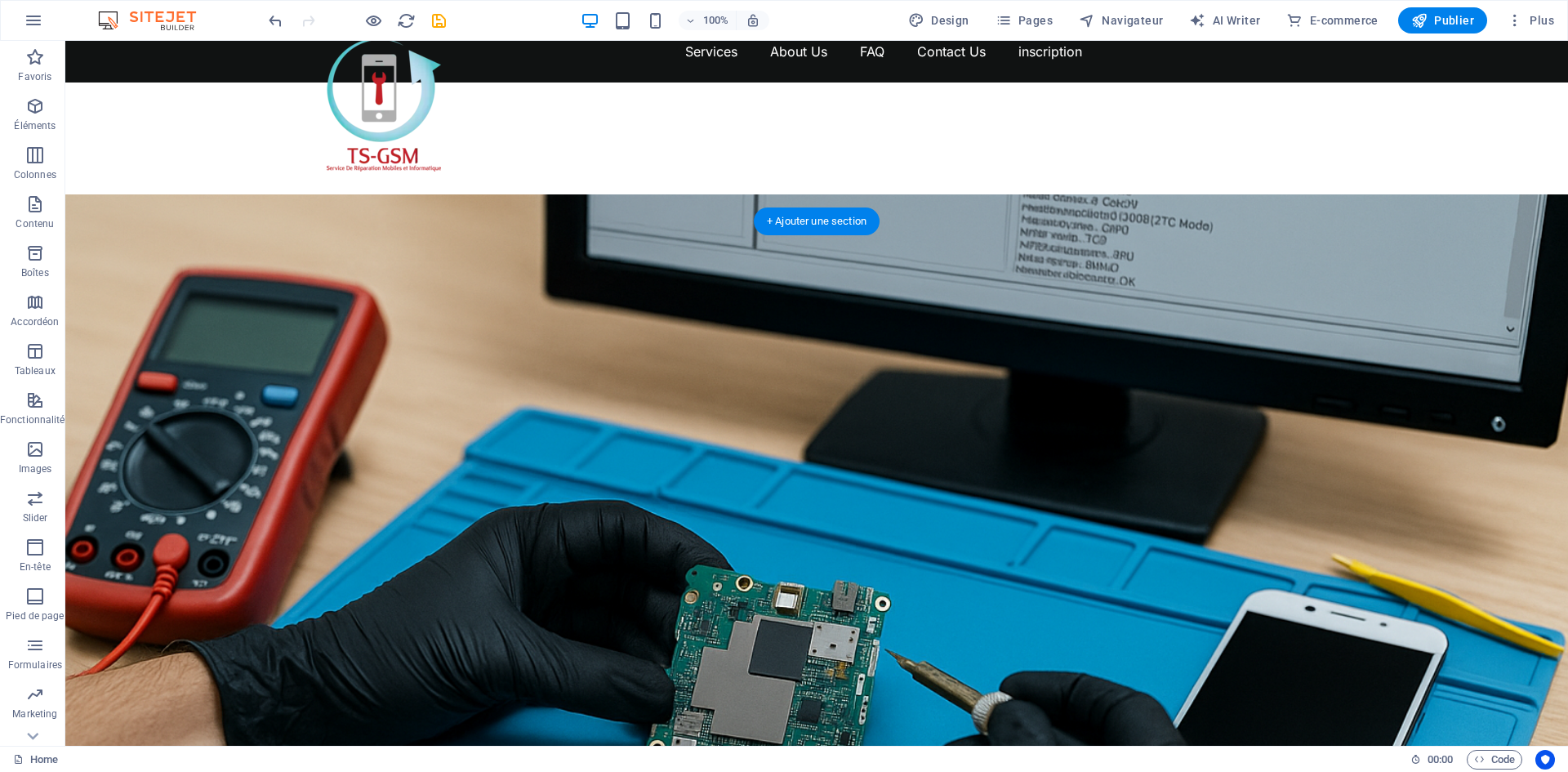
scroll to position [163, 0]
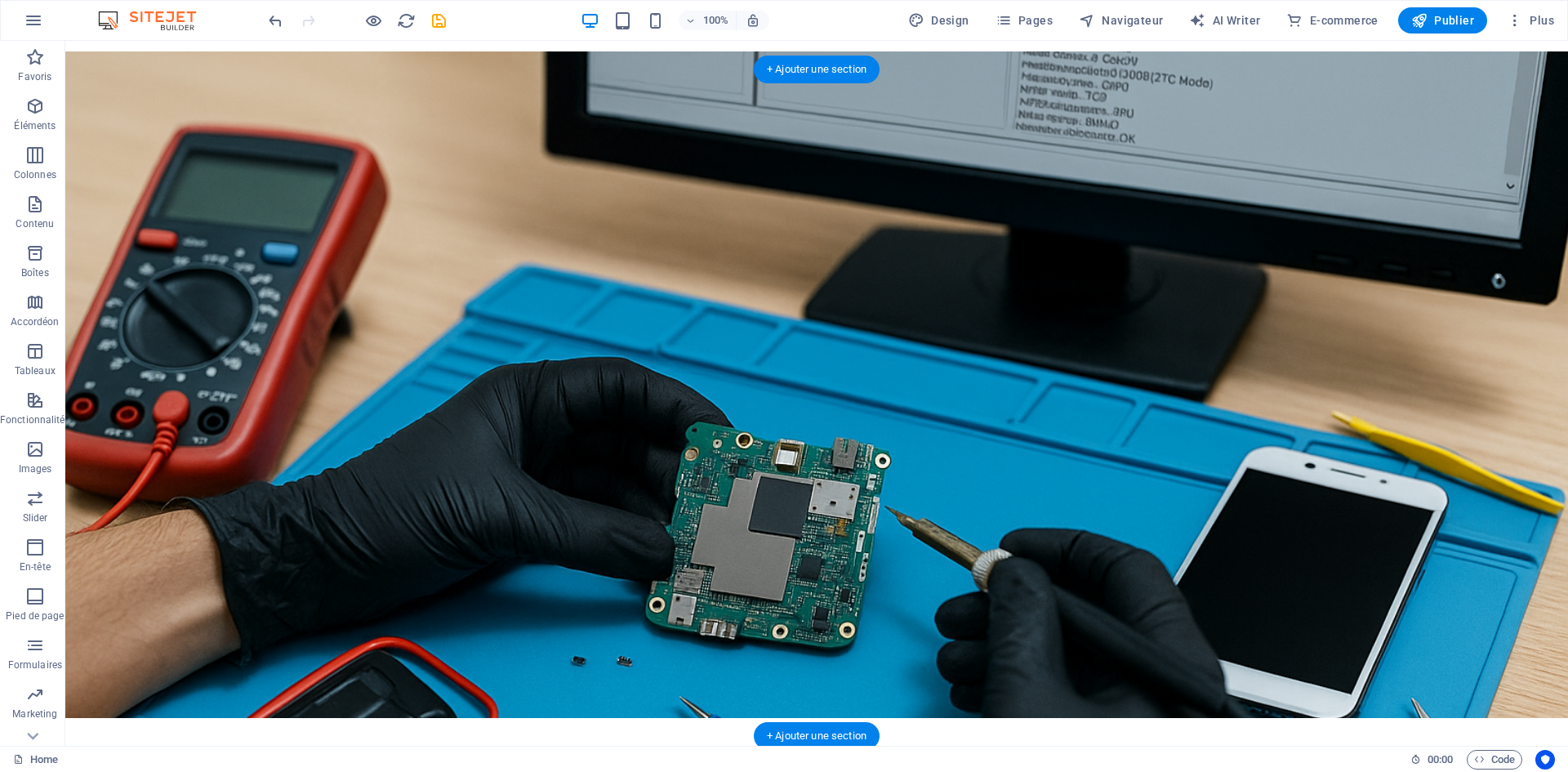
click at [859, 179] on figure at bounding box center [816, 384] width 1503 height 667
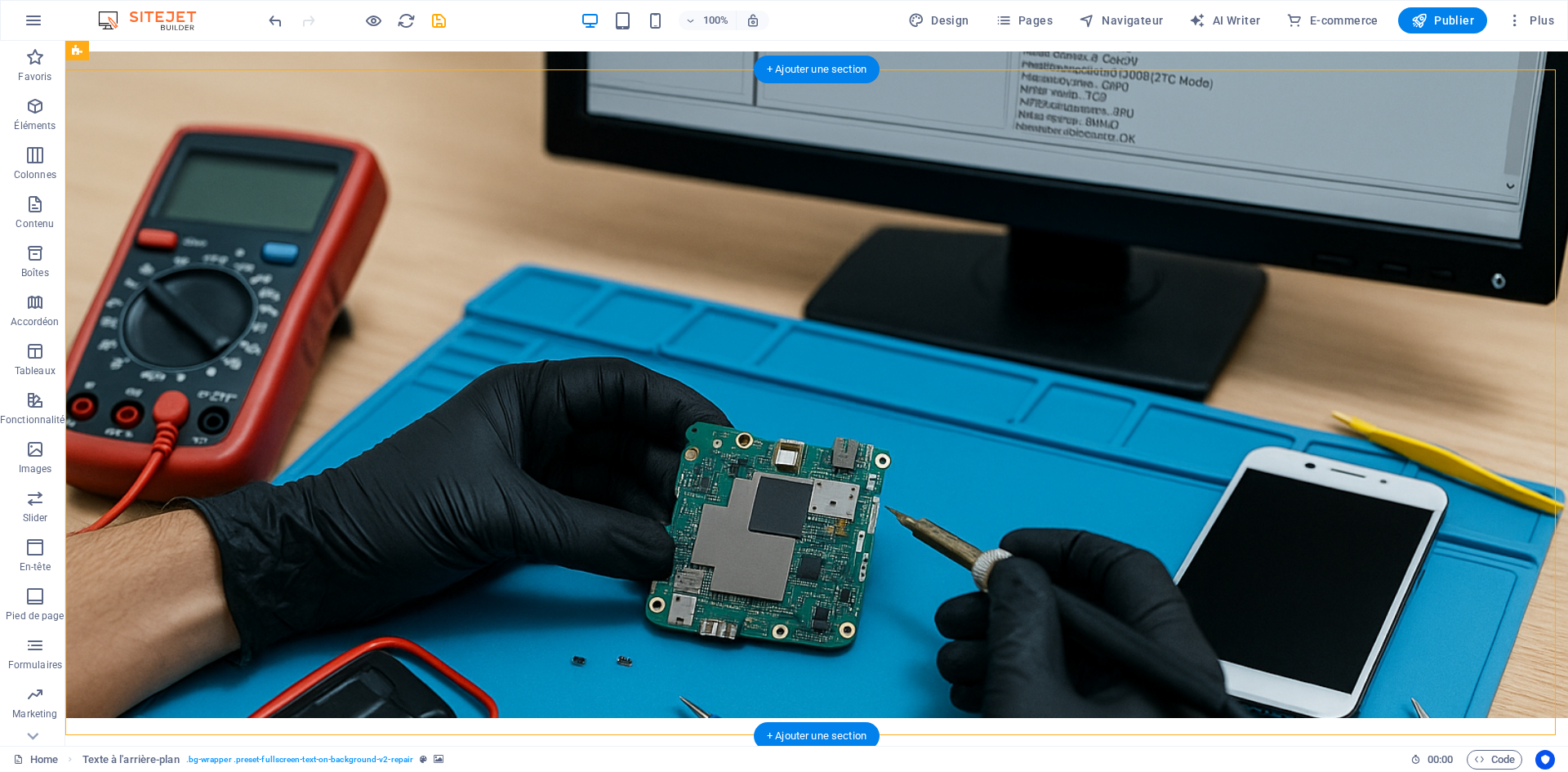
click at [859, 179] on figure at bounding box center [816, 384] width 1503 height 667
select select "vh"
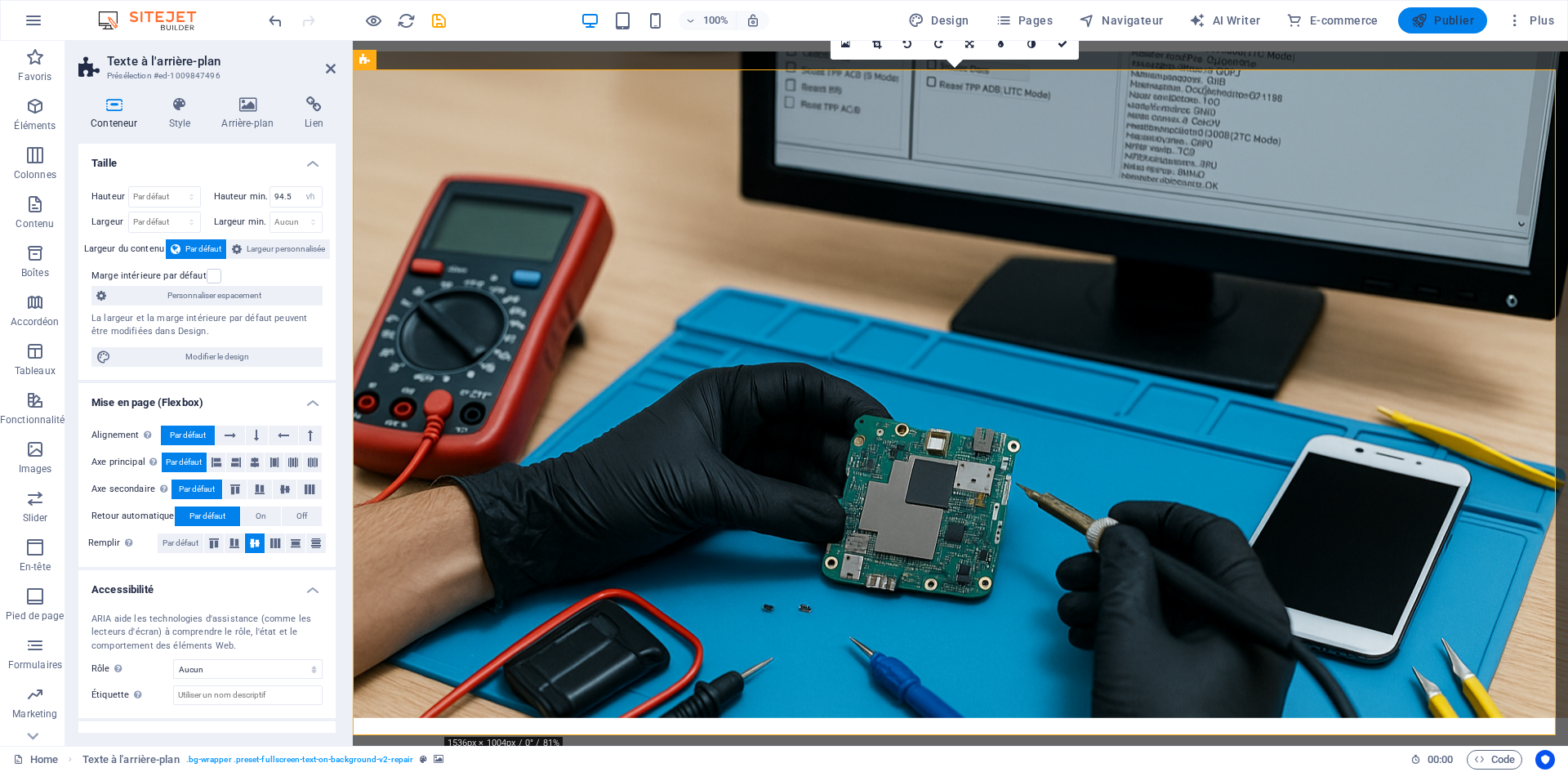
click at [1449, 15] on span "Publier" at bounding box center [1443, 20] width 63 height 17
